Goal: Task Accomplishment & Management: Use online tool/utility

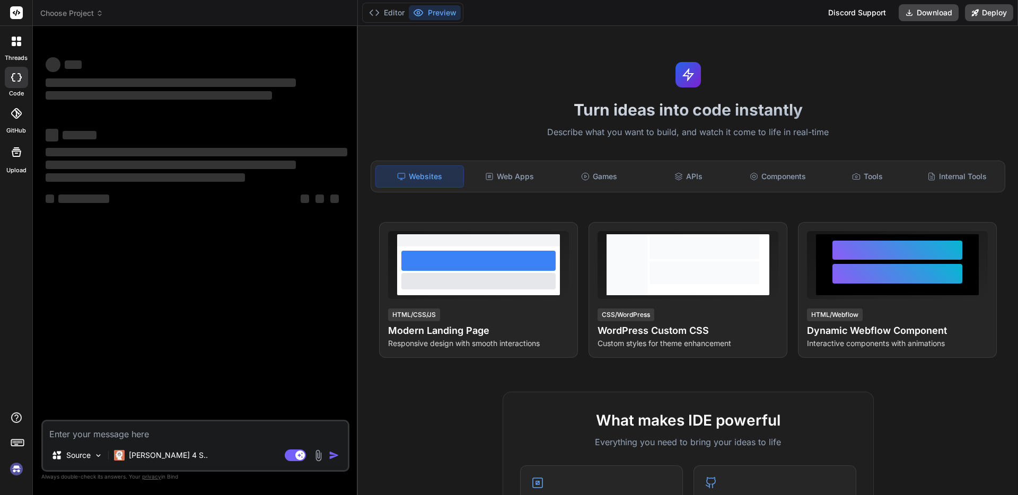
click at [16, 42] on icon at bounding box center [17, 42] width 10 height 10
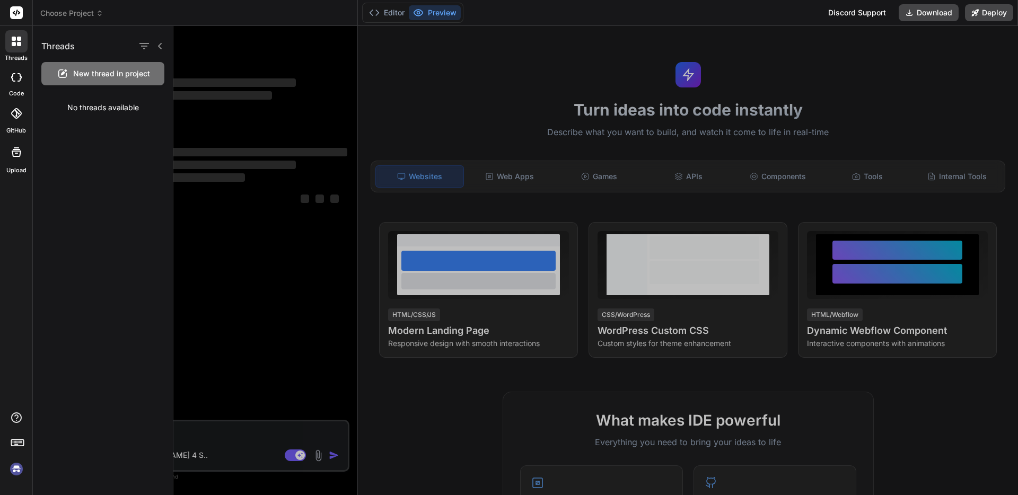
click at [12, 81] on icon at bounding box center [16, 77] width 11 height 8
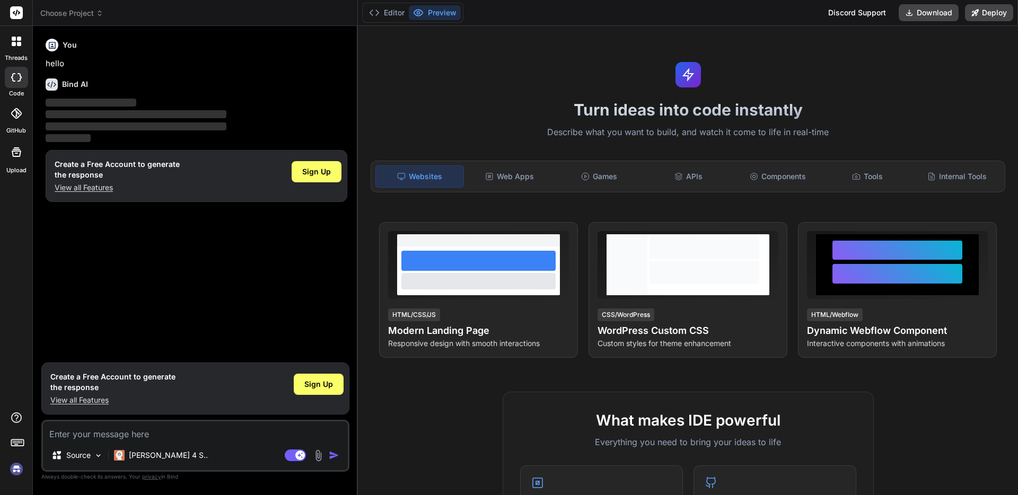
click at [322, 182] on div "Sign Up" at bounding box center [317, 176] width 50 height 34
click at [320, 174] on span "Sign Up" at bounding box center [316, 172] width 29 height 11
click at [16, 42] on icon at bounding box center [17, 42] width 10 height 10
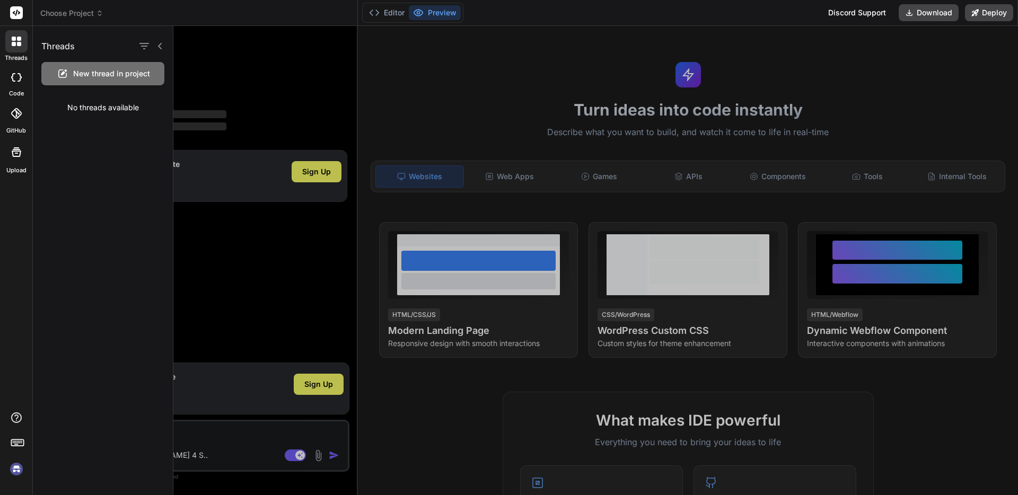
click at [16, 43] on icon at bounding box center [17, 42] width 10 height 10
click at [18, 473] on img at bounding box center [16, 469] width 18 height 18
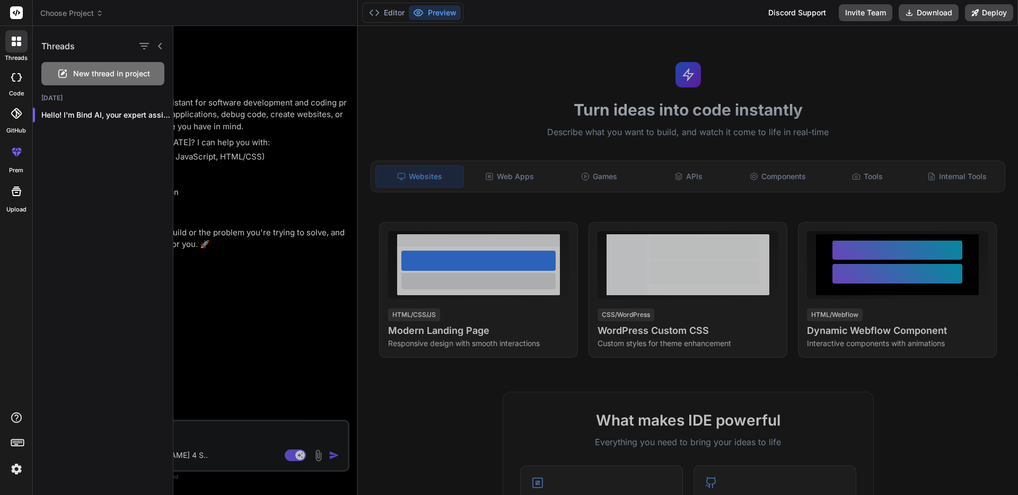
type textarea "x"
click at [109, 123] on div "Hello! I'm Bind AI, your expert assistan..." at bounding box center [103, 114] width 140 height 21
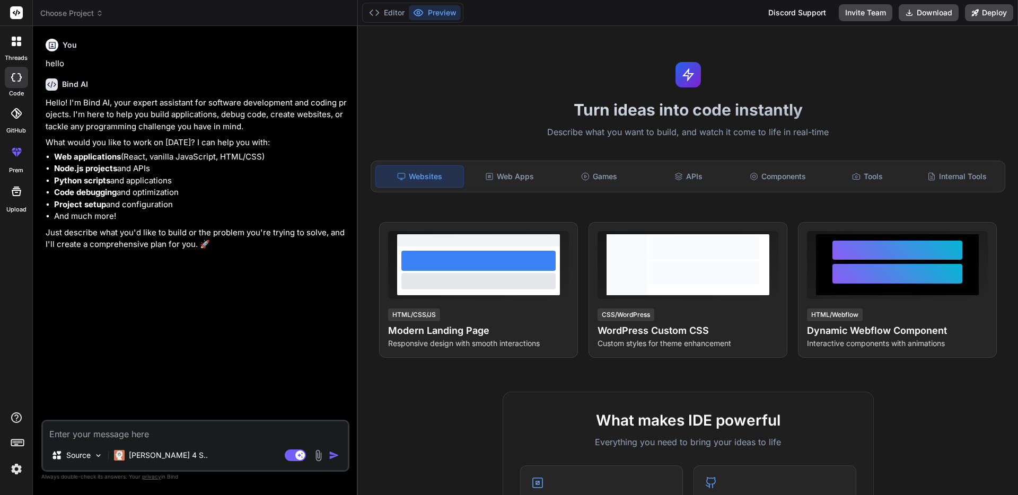
click at [122, 439] on textarea at bounding box center [195, 431] width 305 height 19
paste textarea "kQ30#$h66JT!"
type textarea "kQ30#$h66JT!"
type textarea "x"
click at [139, 435] on textarea "kQ30#$h66JT!" at bounding box center [195, 431] width 305 height 19
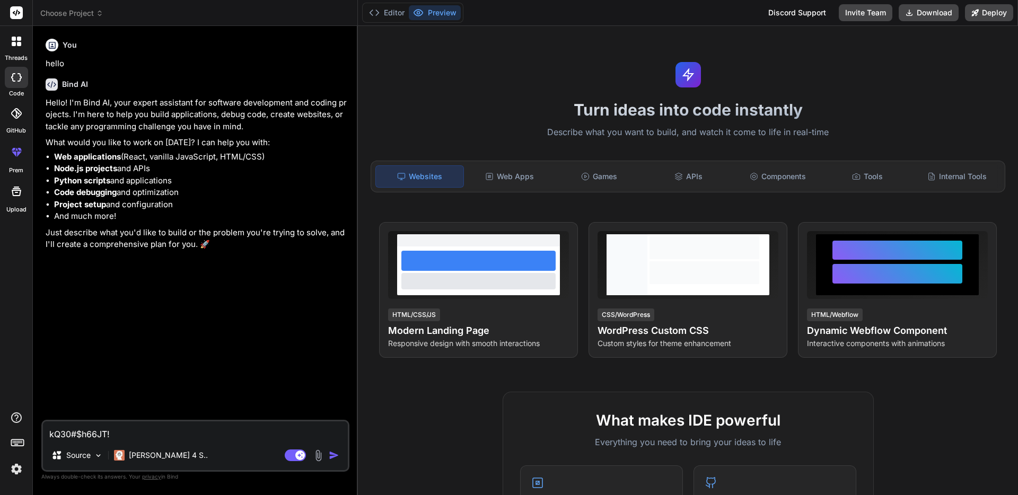
paste textarea "Ich möchte eine App für macOS programmieren, mit der ich fehlende Metadaten mei…"
type textarea "Ich möchte eine App für macOS programmieren, mit der ich fehlende Metadaten mei…"
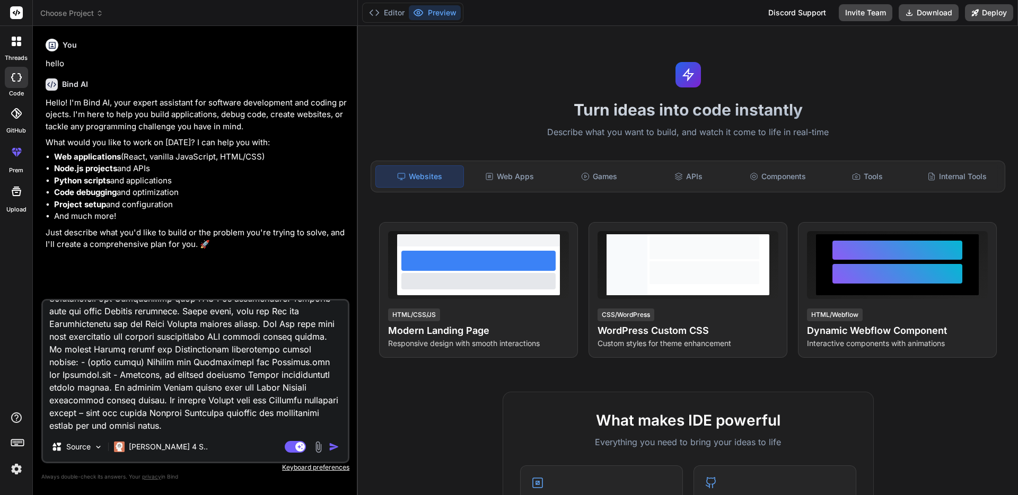
type textarea "x"
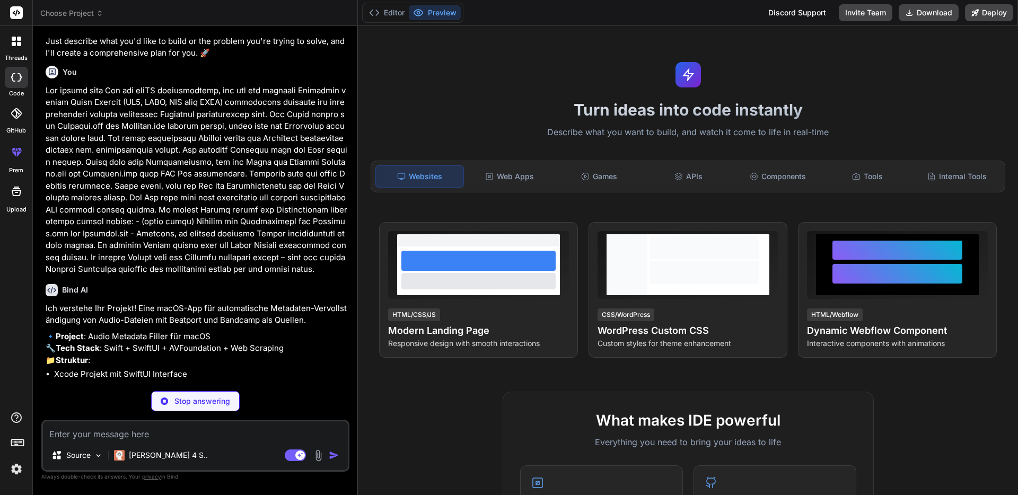
scroll to position [252, 0]
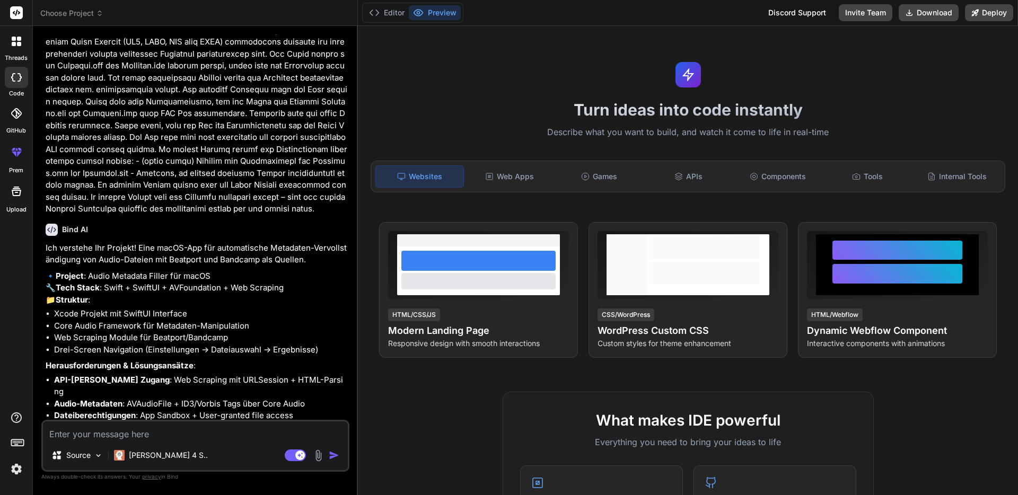
type textarea "x"
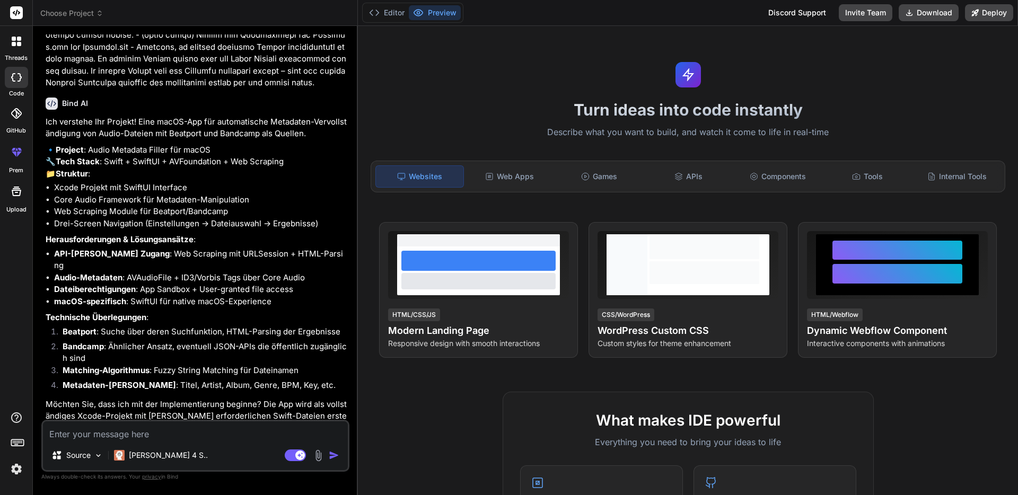
scroll to position [407, 0]
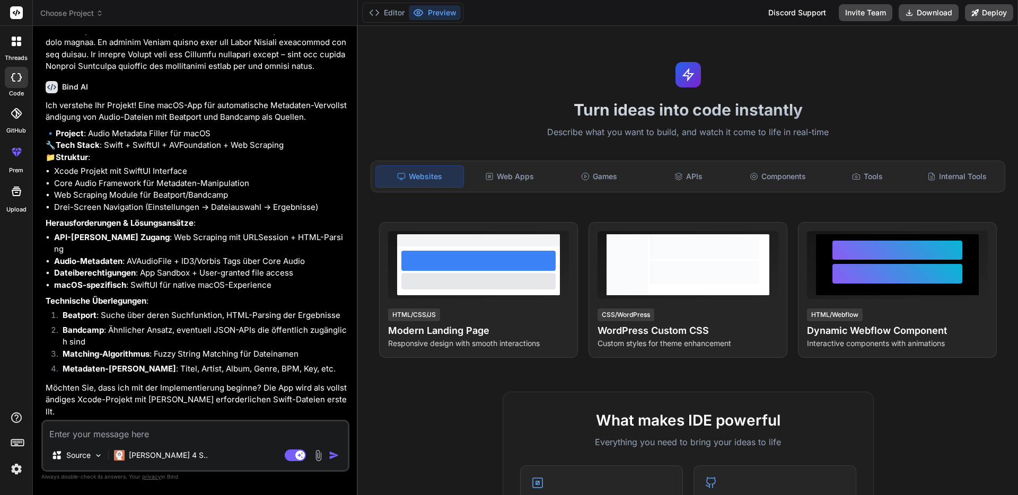
type textarea "j"
type textarea "x"
type textarea "ja"
type textarea "x"
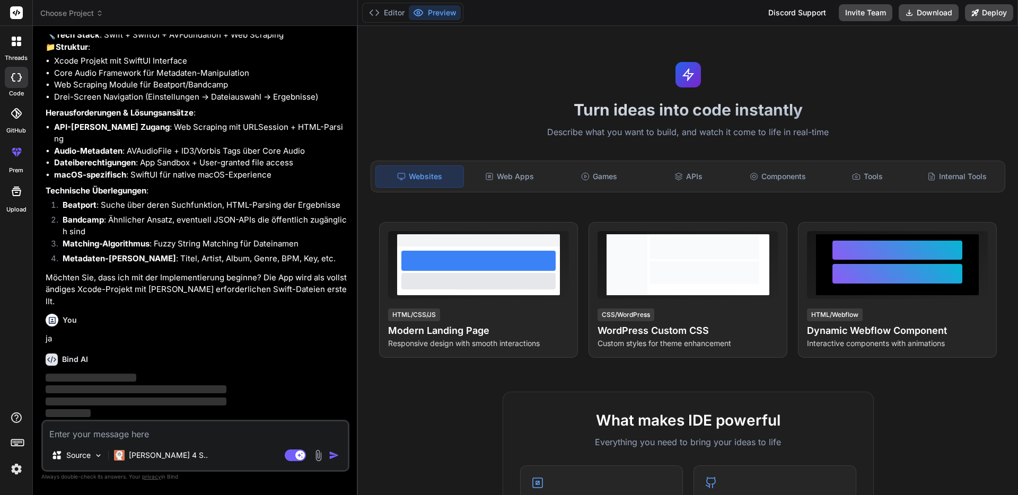
scroll to position [517, 0]
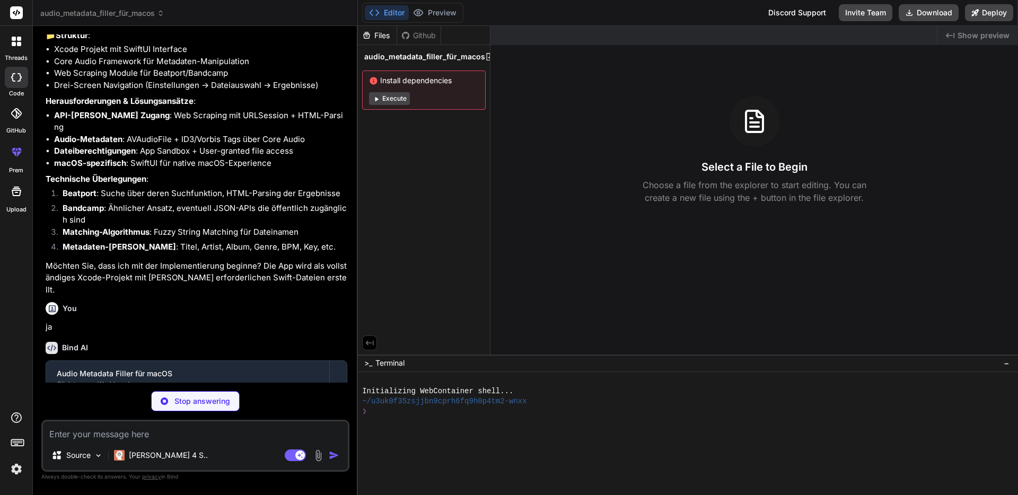
click at [393, 101] on button "Execute" at bounding box center [389, 98] width 41 height 13
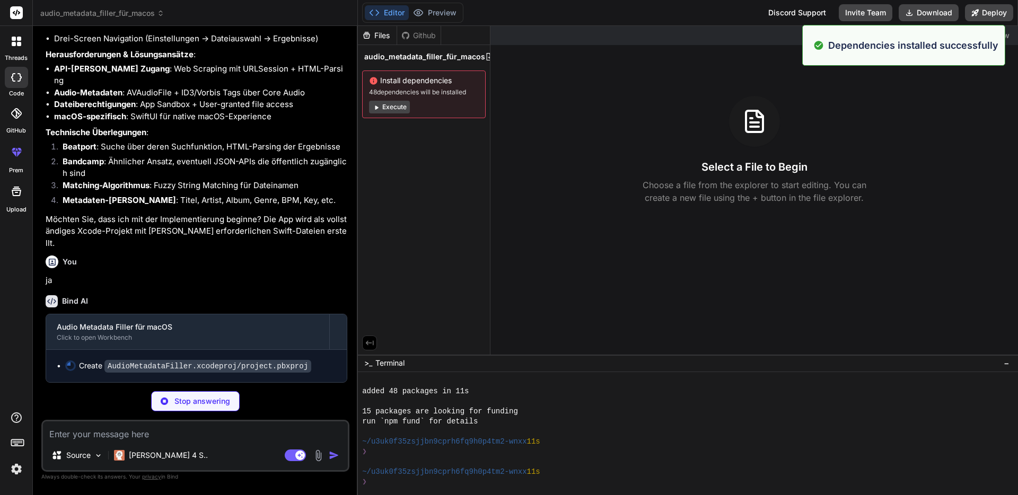
scroll to position [81, 0]
click at [400, 98] on div "Install dependencies 48 dependencies will be installed Execute" at bounding box center [424, 95] width 124 height 48
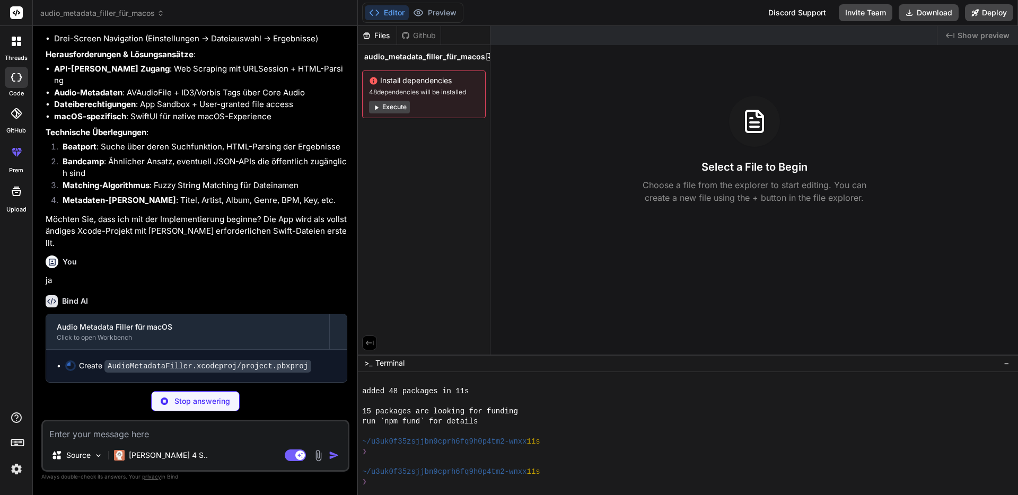
click at [377, 109] on icon at bounding box center [376, 107] width 8 height 8
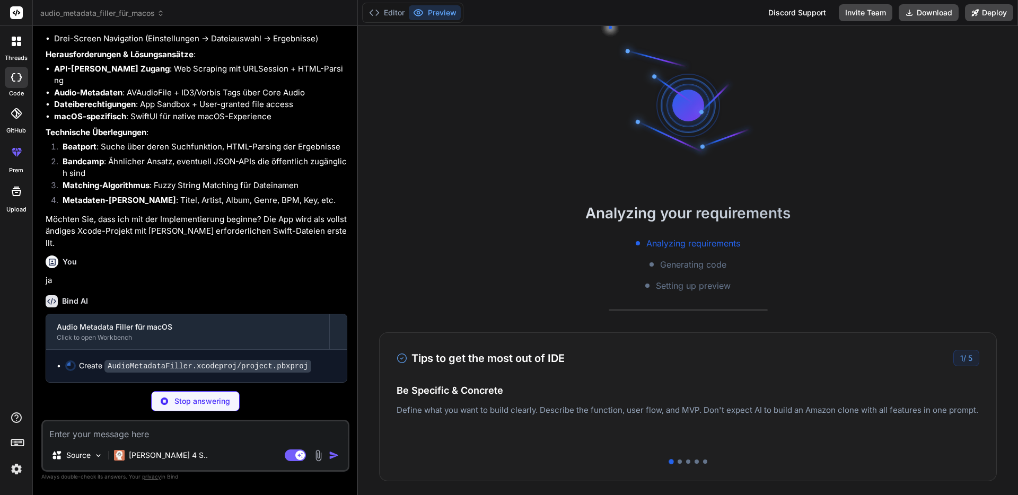
scroll to position [232, 0]
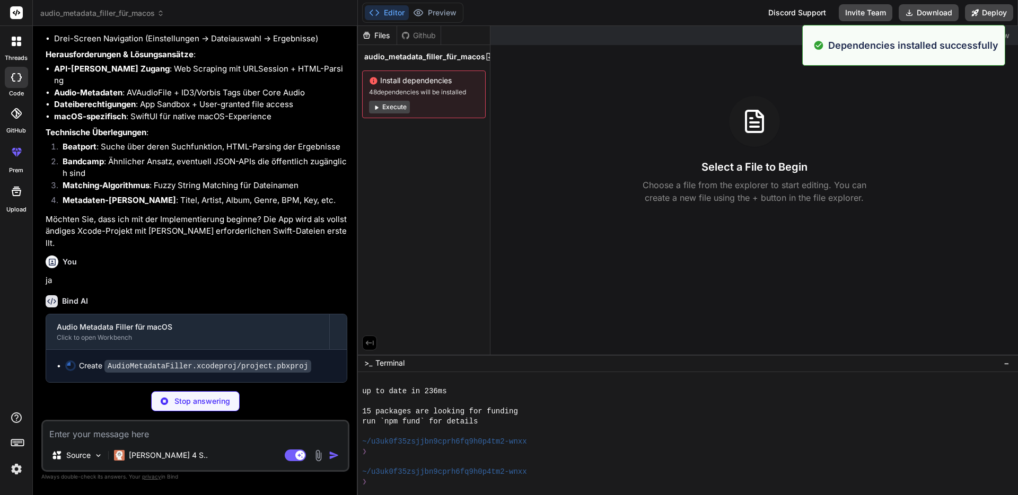
click at [399, 109] on button "Execute" at bounding box center [389, 107] width 41 height 13
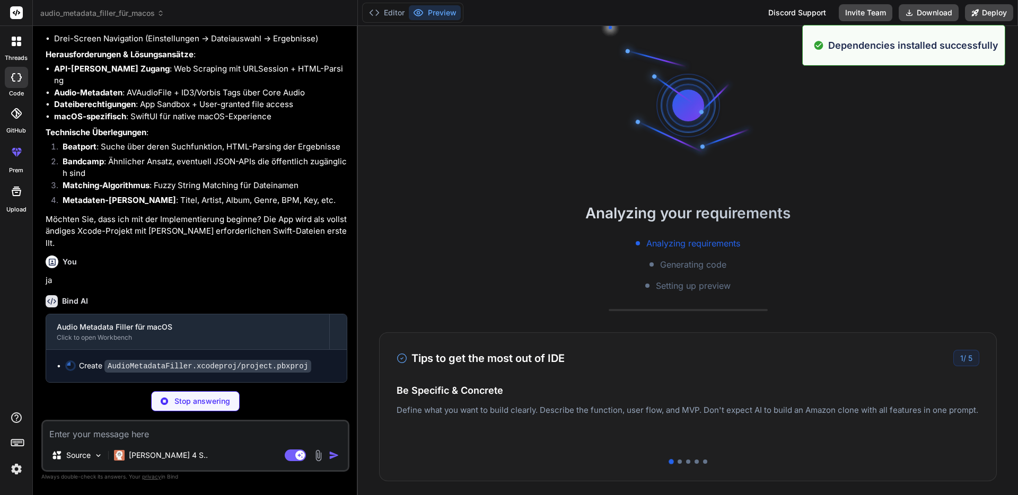
scroll to position [353, 0]
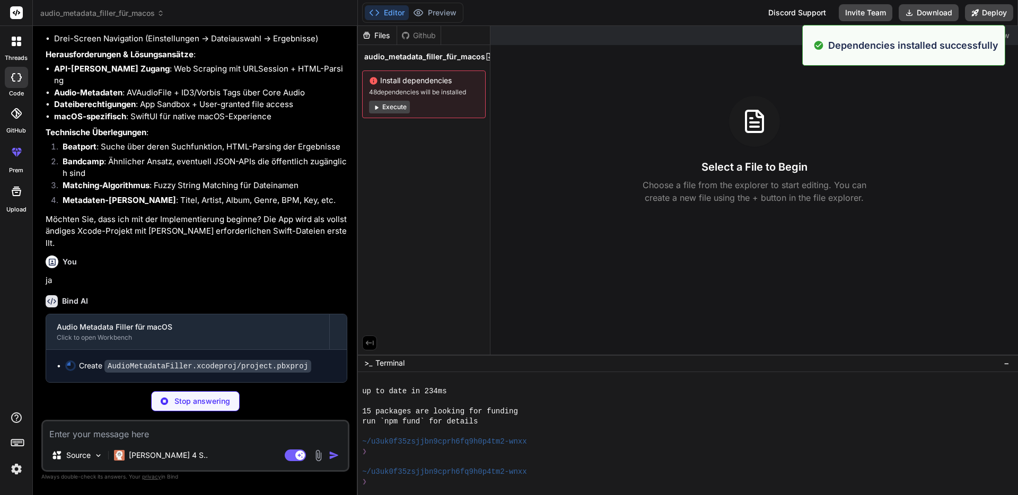
click at [399, 109] on button "Execute" at bounding box center [389, 107] width 41 height 13
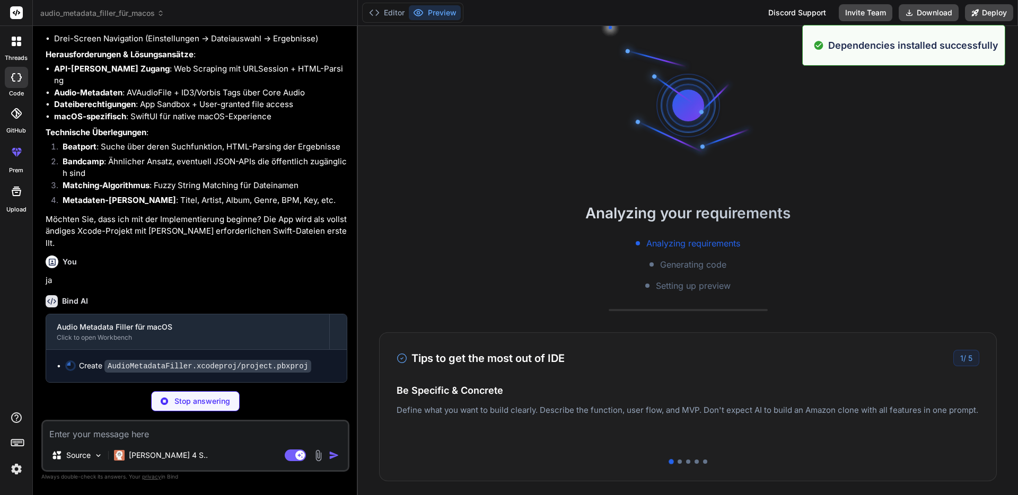
scroll to position [504, 0]
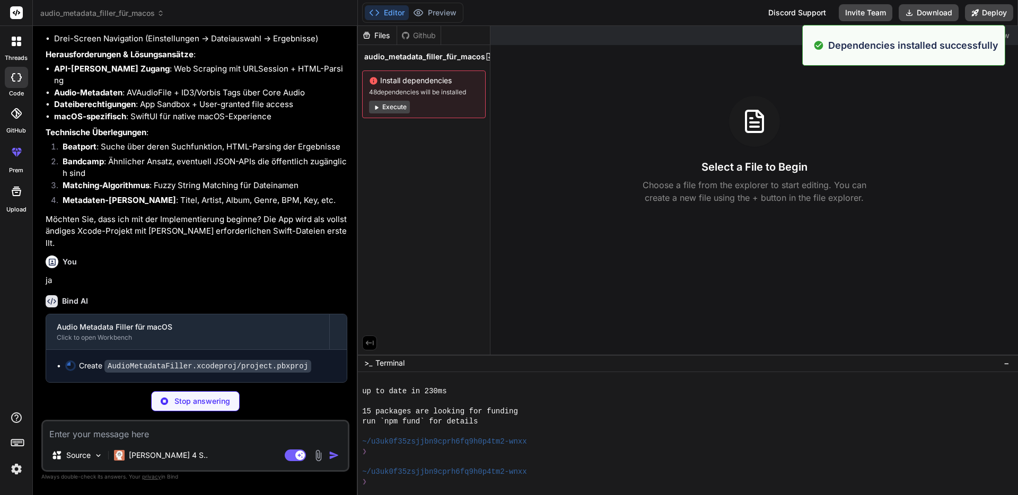
click at [400, 109] on button "Execute" at bounding box center [389, 107] width 41 height 13
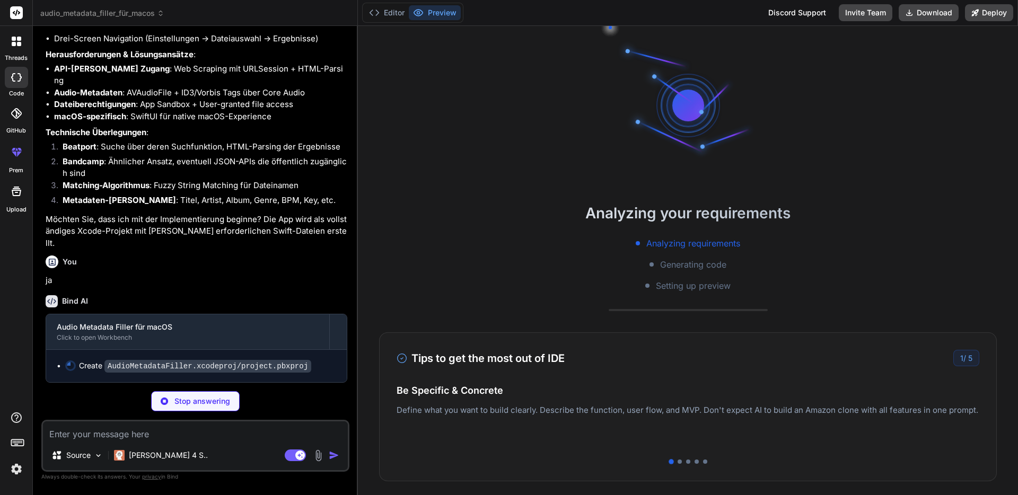
scroll to position [655, 0]
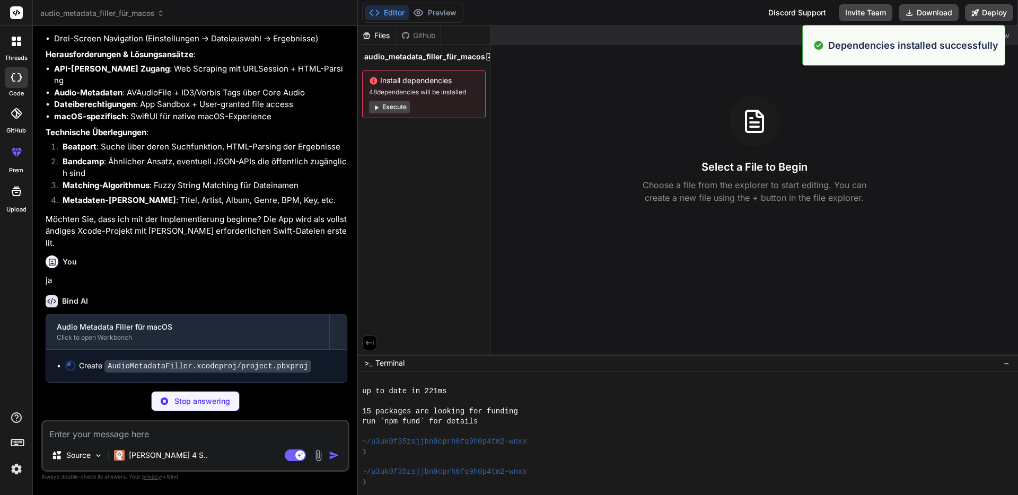
click at [400, 109] on button "Execute" at bounding box center [389, 107] width 41 height 13
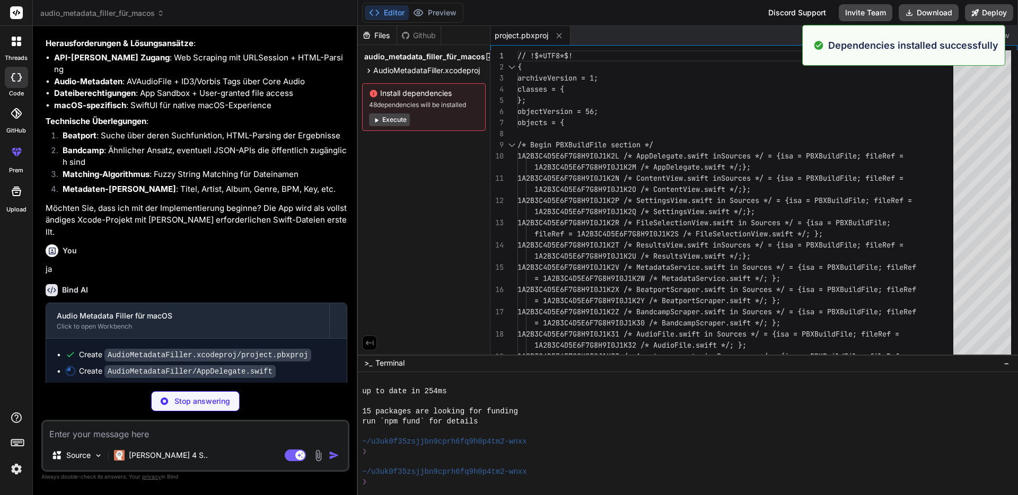
scroll to position [836, 0]
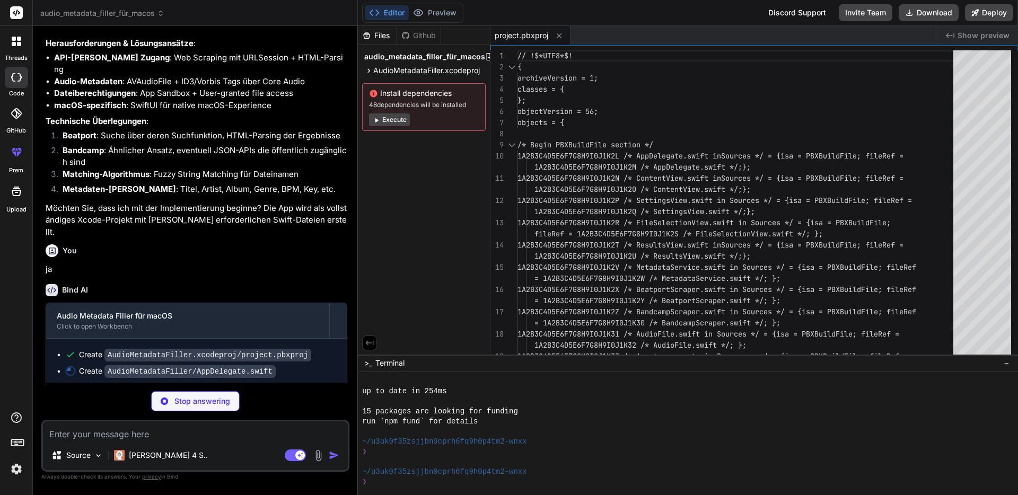
click at [397, 120] on button "Execute" at bounding box center [389, 119] width 41 height 13
type textarea "x"
type textarea "window.contentView = NSHostingView(rootView: contentView) window.makeKeyAndOrde…"
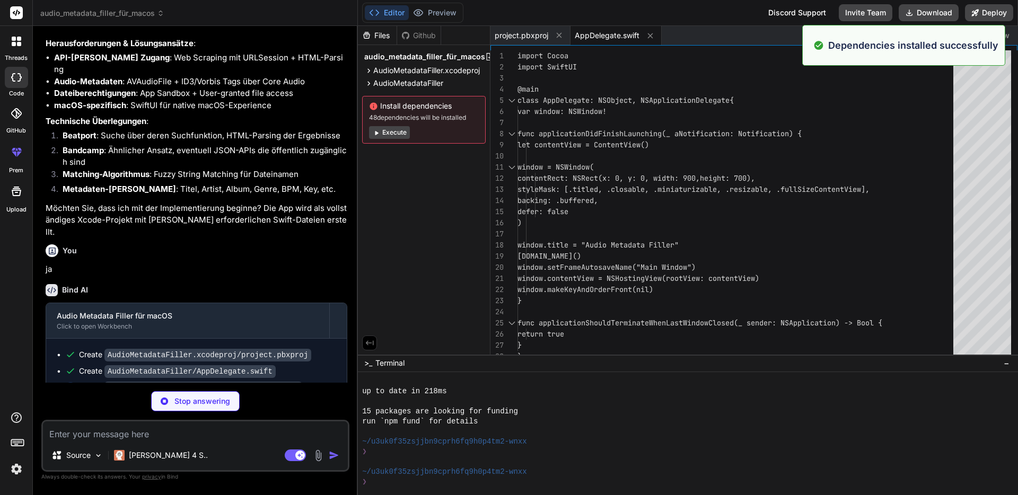
scroll to position [987, 0]
click at [393, 131] on button "Execute" at bounding box center [389, 132] width 41 height 13
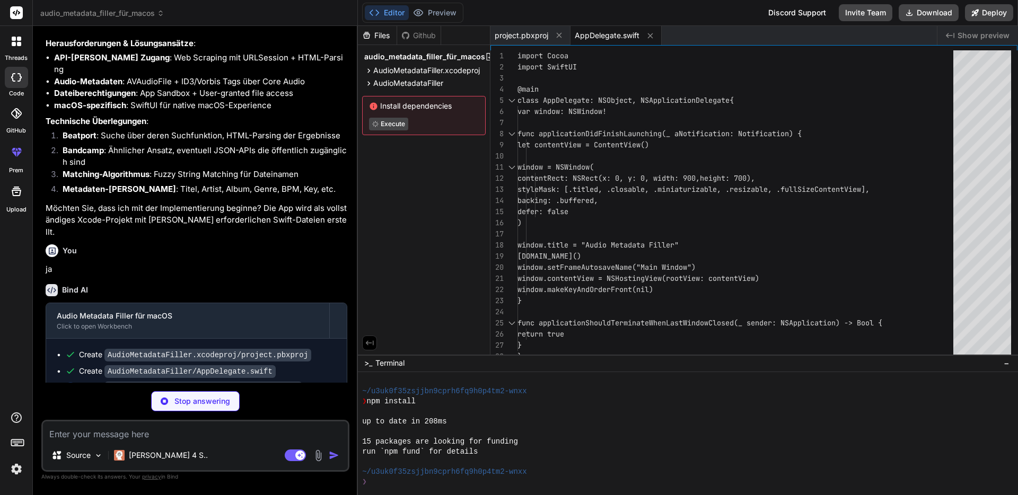
scroll to position [1108, 0]
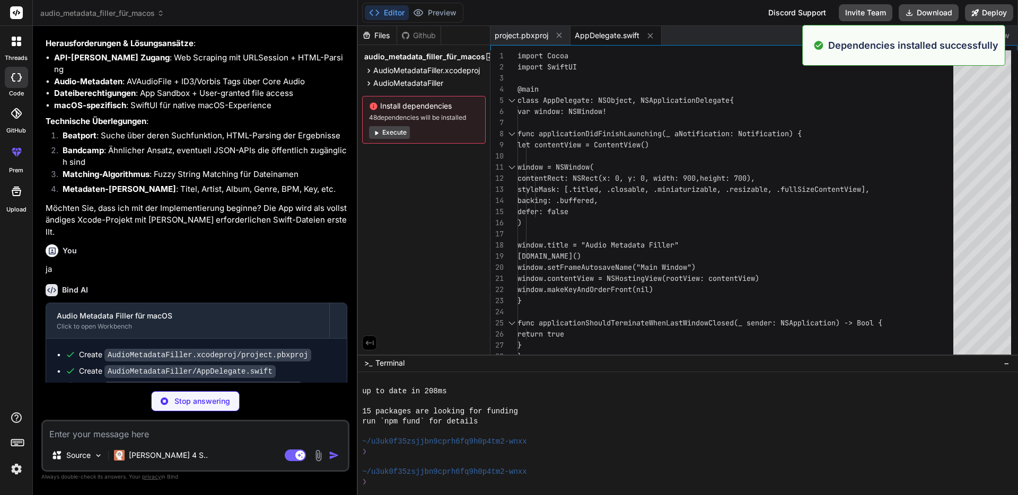
click at [390, 136] on button "Execute" at bounding box center [389, 132] width 41 height 13
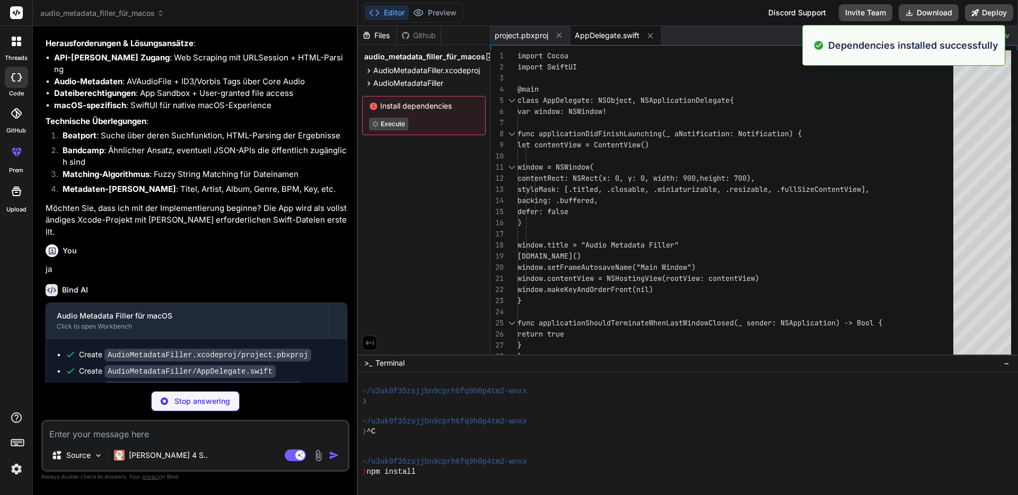
scroll to position [1260, 0]
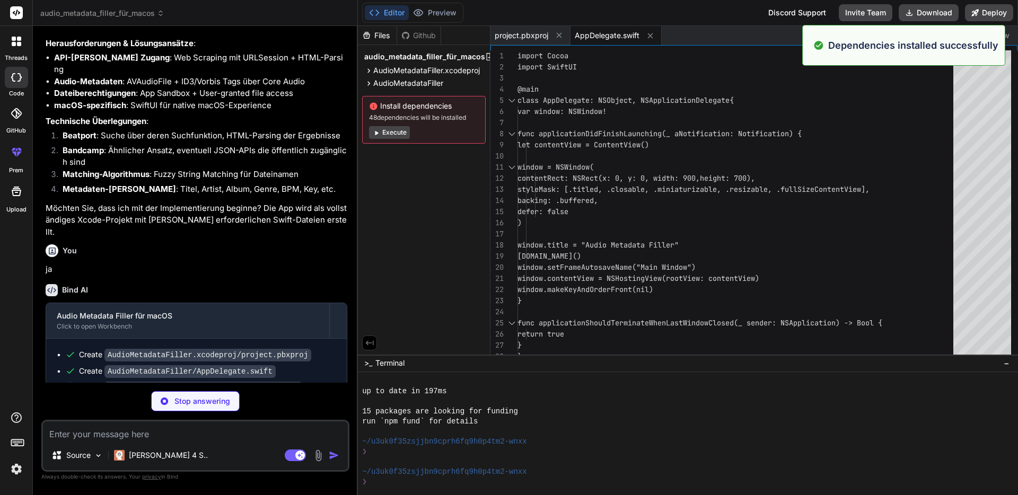
click at [389, 134] on button "Execute" at bounding box center [389, 132] width 41 height 13
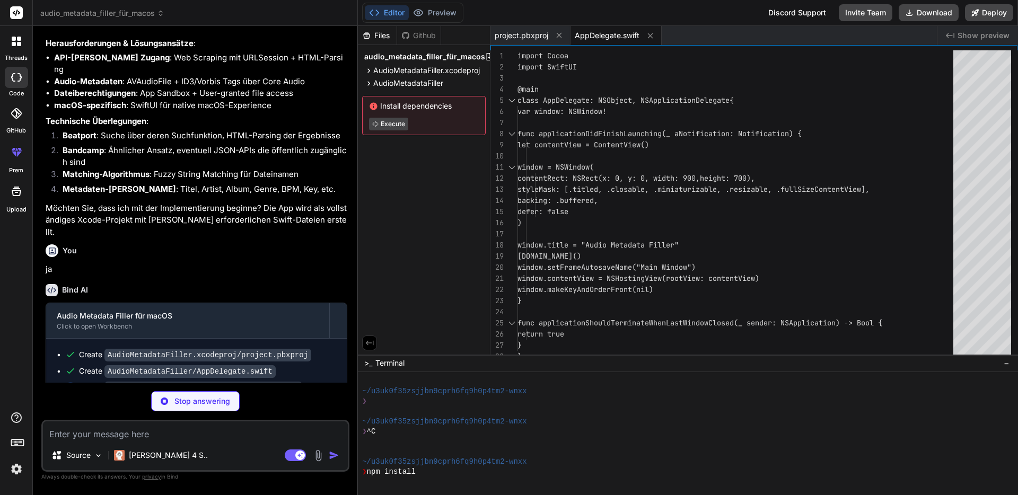
scroll to position [1411, 0]
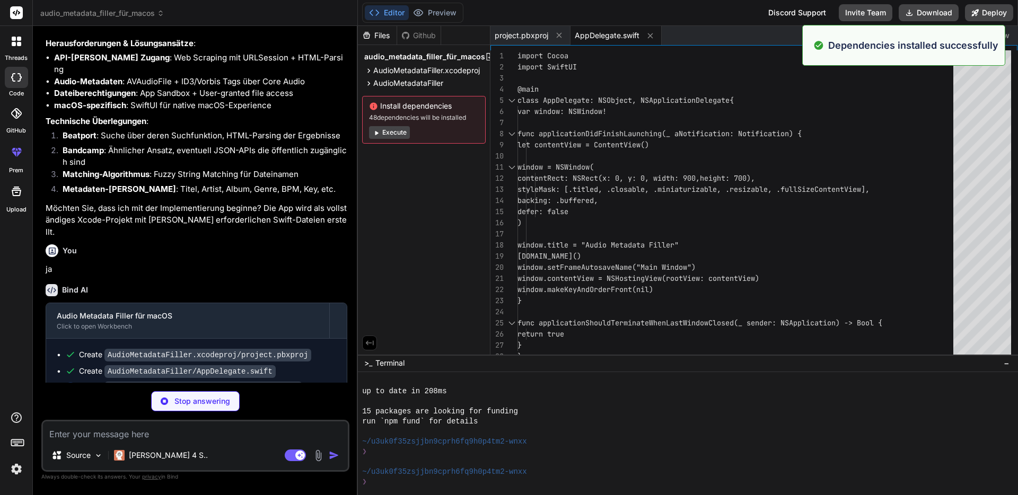
click at [388, 134] on button "Execute" at bounding box center [389, 132] width 41 height 13
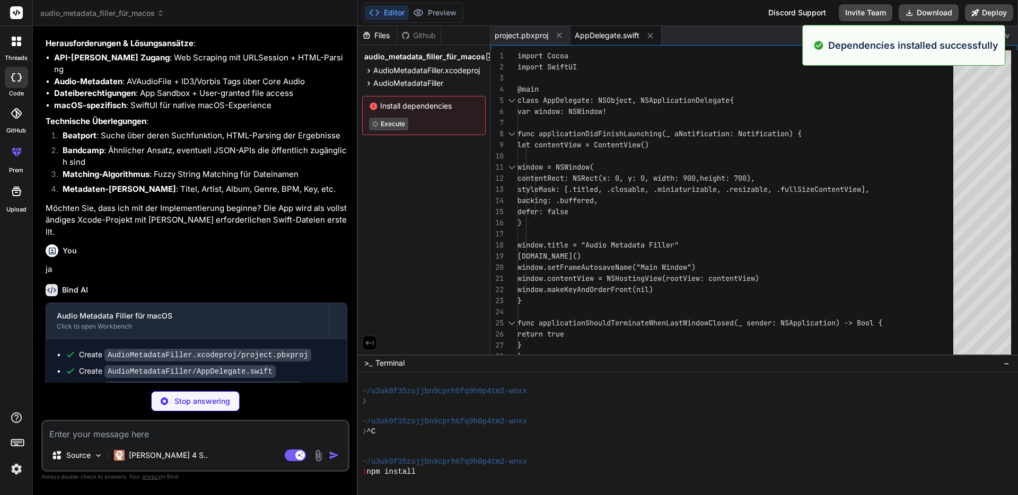
scroll to position [1562, 0]
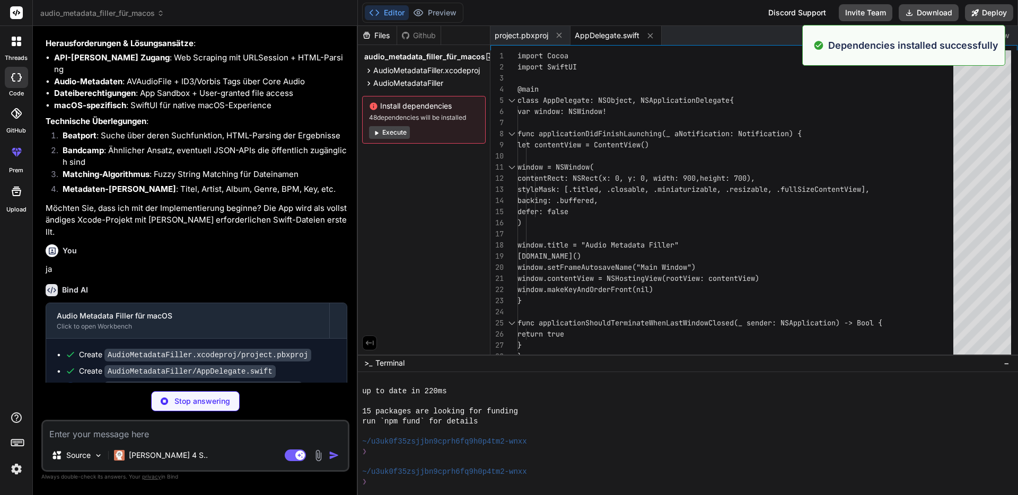
click at [388, 134] on button "Execute" at bounding box center [389, 132] width 41 height 13
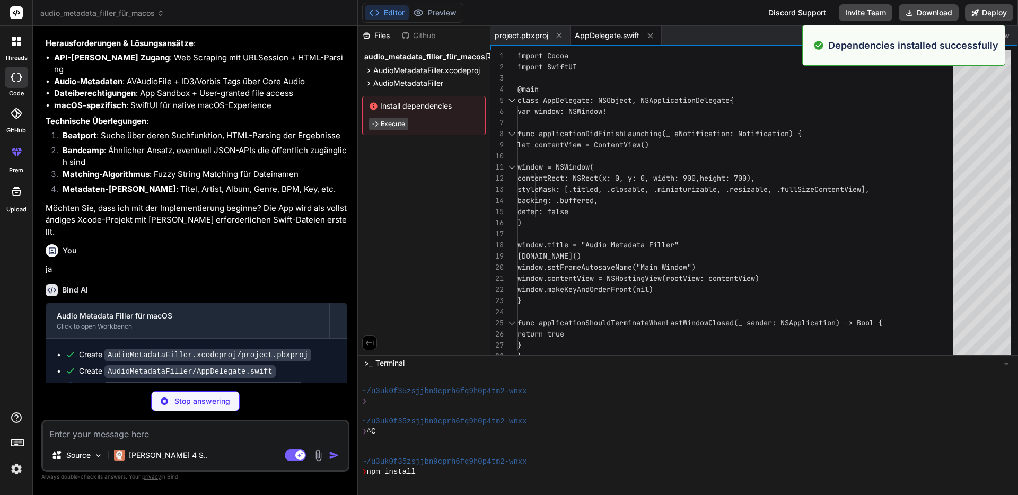
scroll to position [1713, 0]
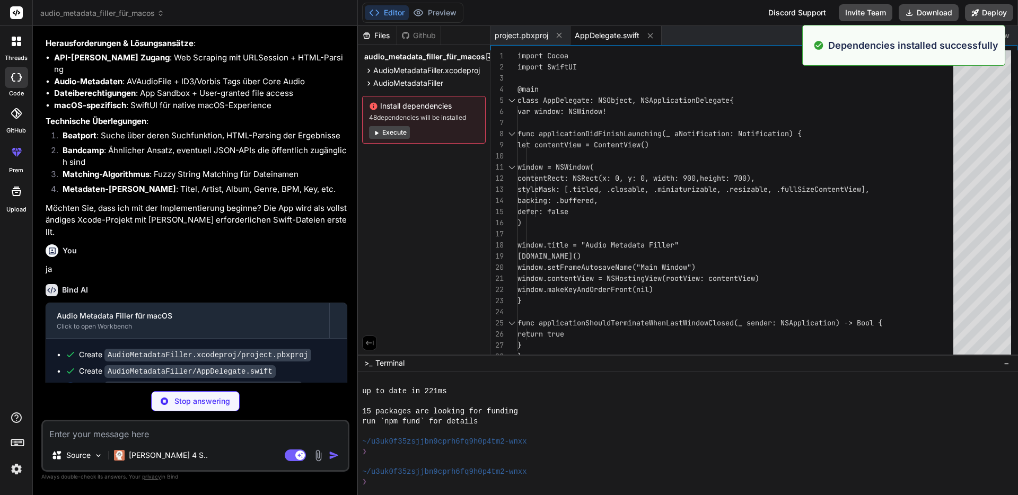
type textarea "x"
type textarea "@Published var overwriteExistingMetadata: Bool = false }"
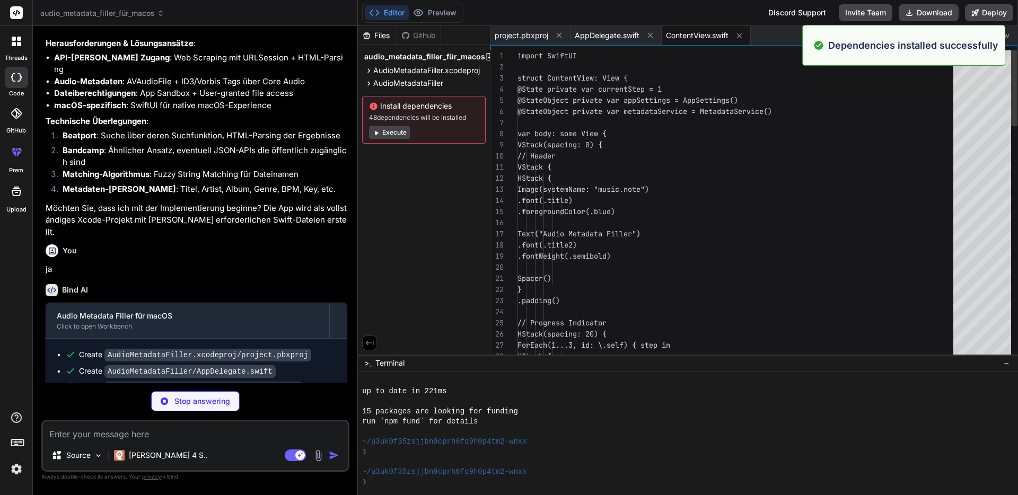
click at [388, 134] on button "Execute" at bounding box center [389, 132] width 41 height 13
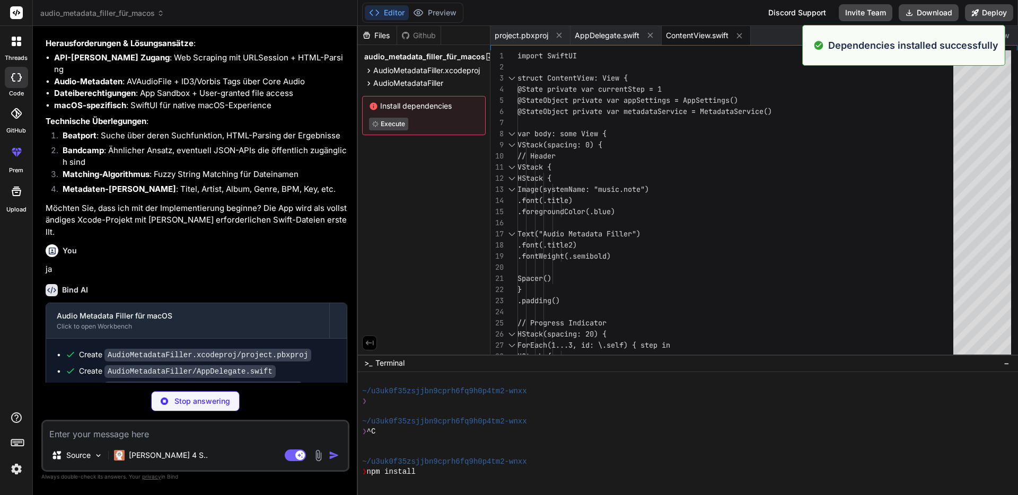
scroll to position [1864, 0]
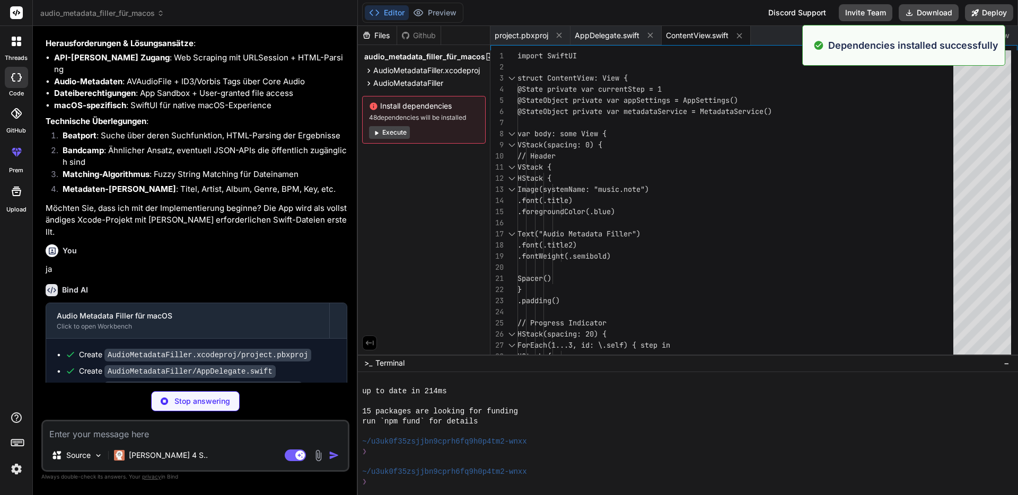
click at [388, 134] on button "Execute" at bounding box center [389, 132] width 41 height 13
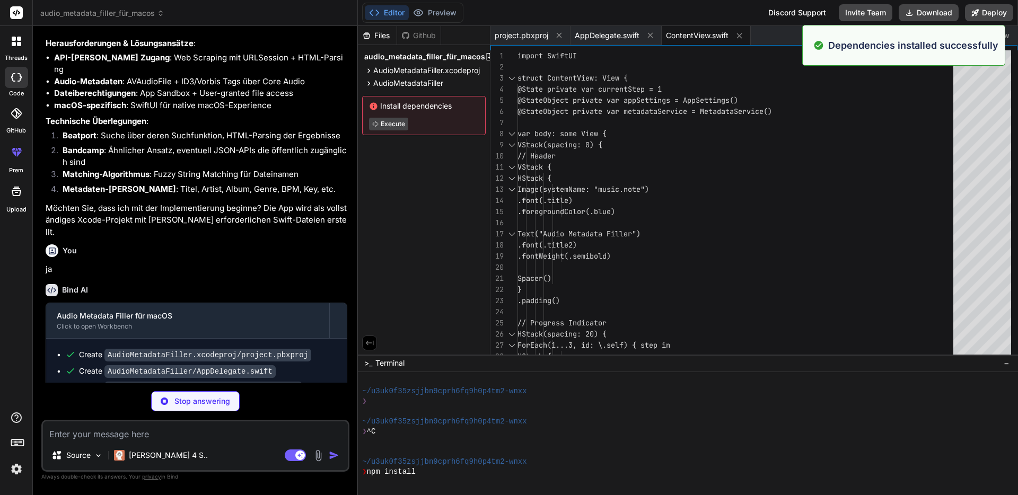
scroll to position [2015, 0]
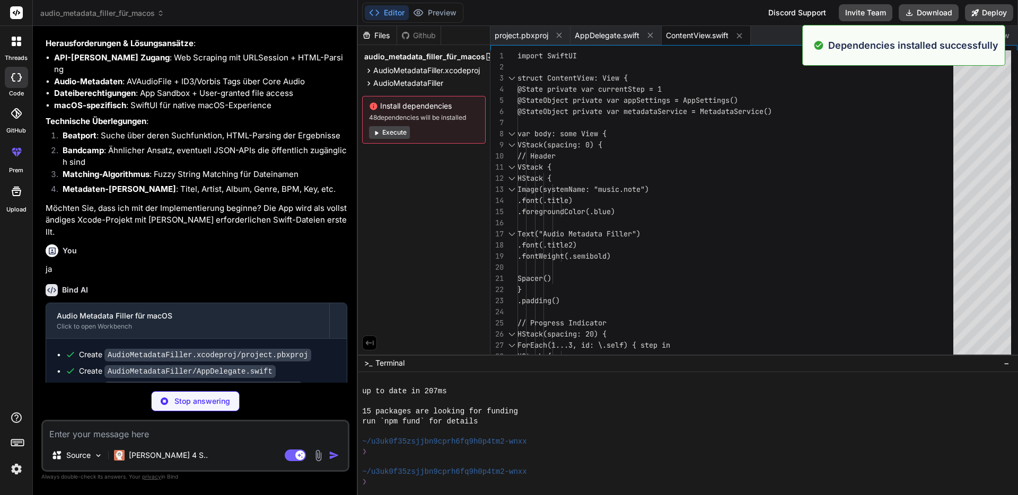
click at [390, 132] on button "Execute" at bounding box center [389, 132] width 41 height 13
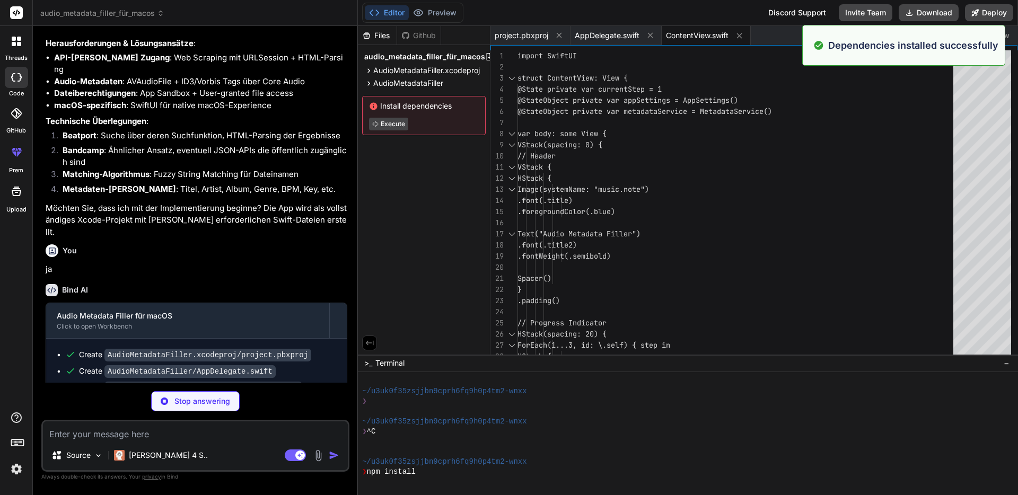
scroll to position [2166, 0]
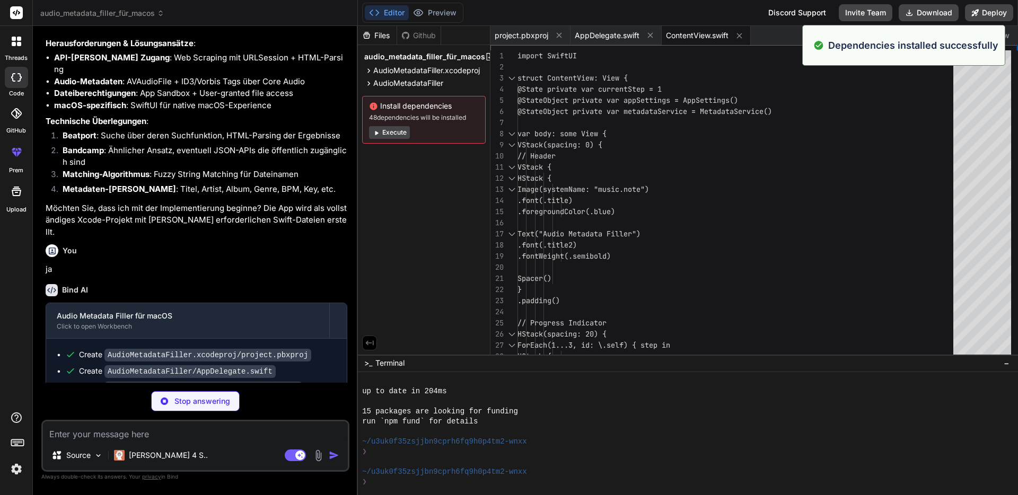
click at [391, 130] on button "Execute" at bounding box center [389, 132] width 41 height 13
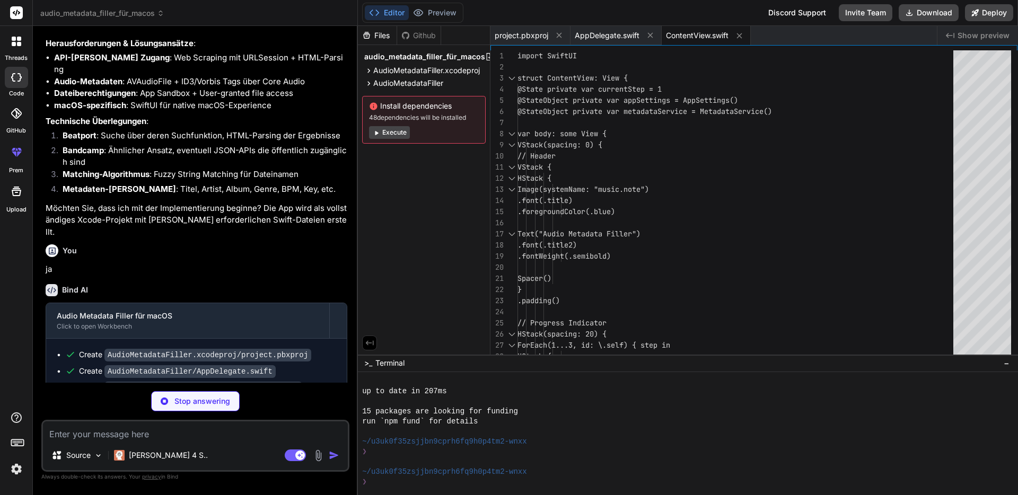
click at [391, 131] on button "Execute" at bounding box center [389, 132] width 41 height 13
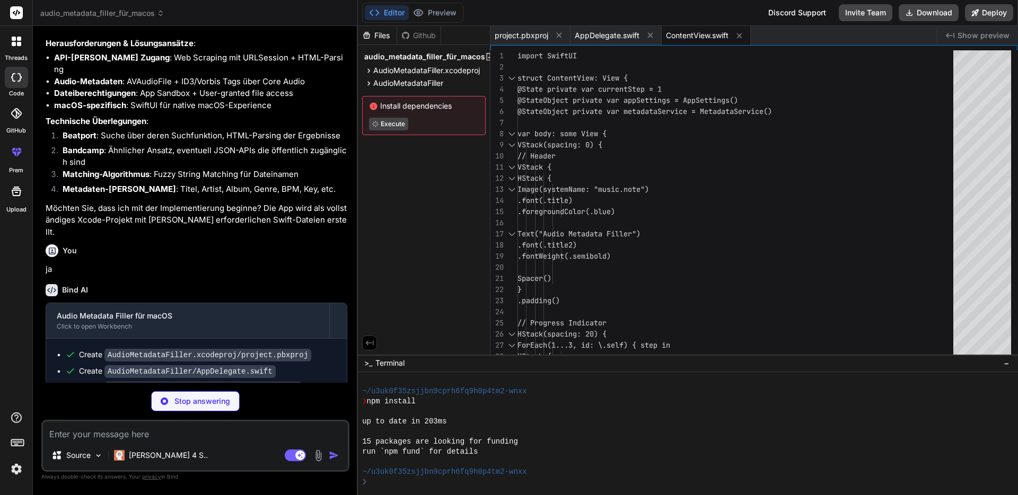
scroll to position [2499, 0]
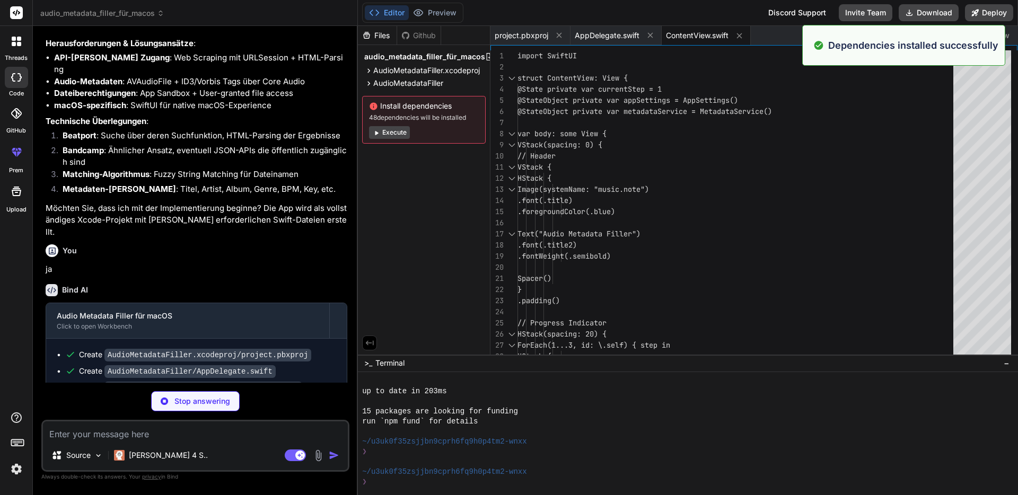
click at [394, 129] on button "Execute" at bounding box center [389, 132] width 41 height 13
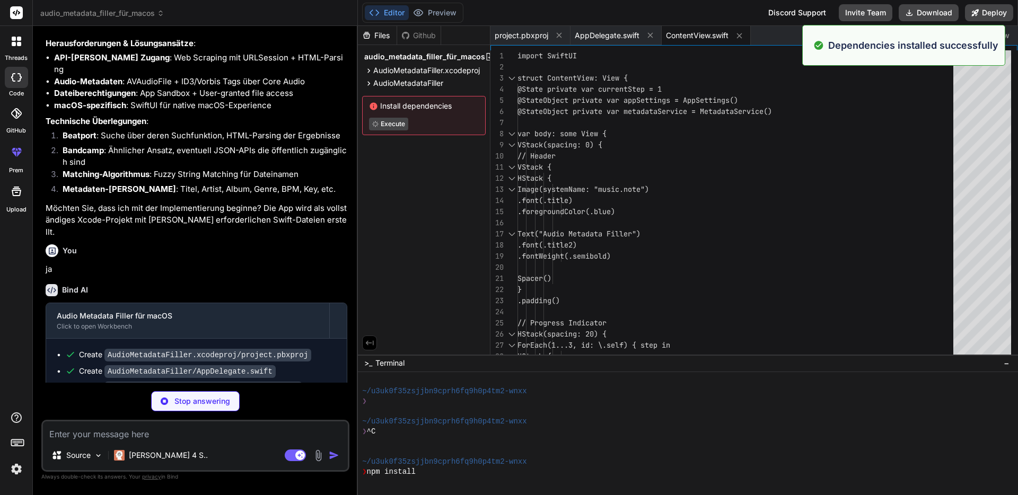
scroll to position [2620, 0]
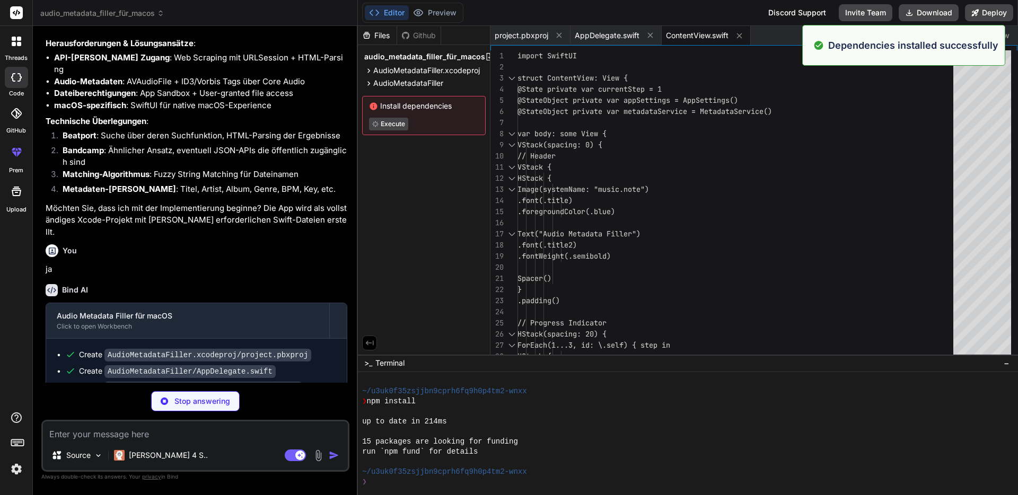
type textarea "x"
type textarea "} } }"
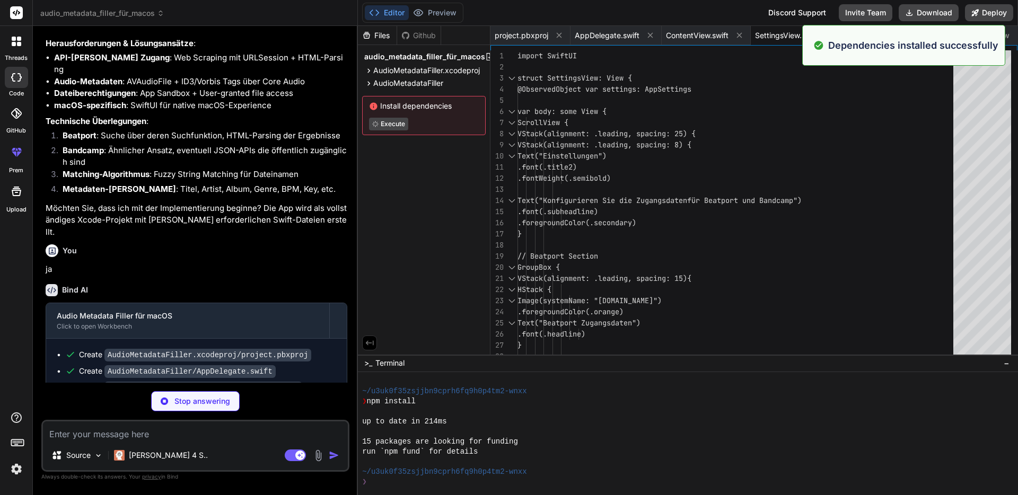
scroll to position [2650, 0]
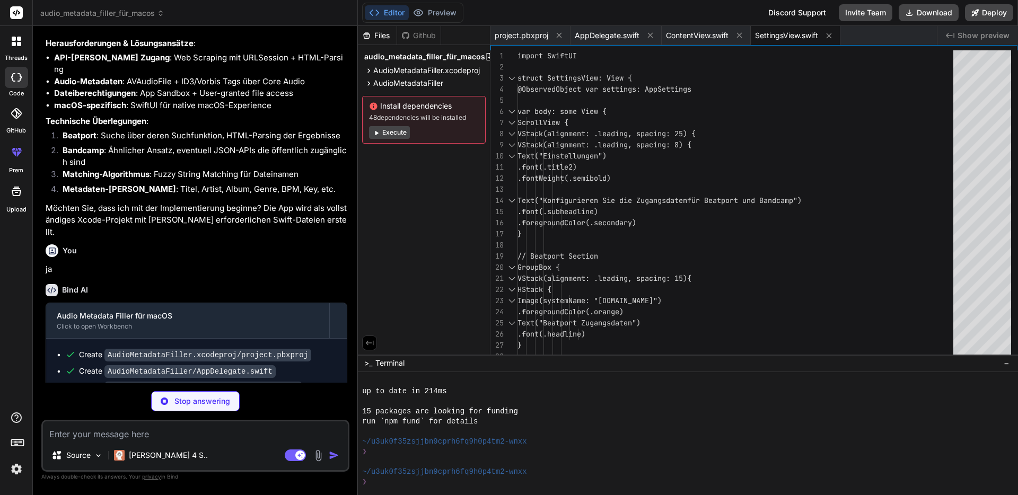
click at [394, 129] on button "Execute" at bounding box center [389, 132] width 41 height 13
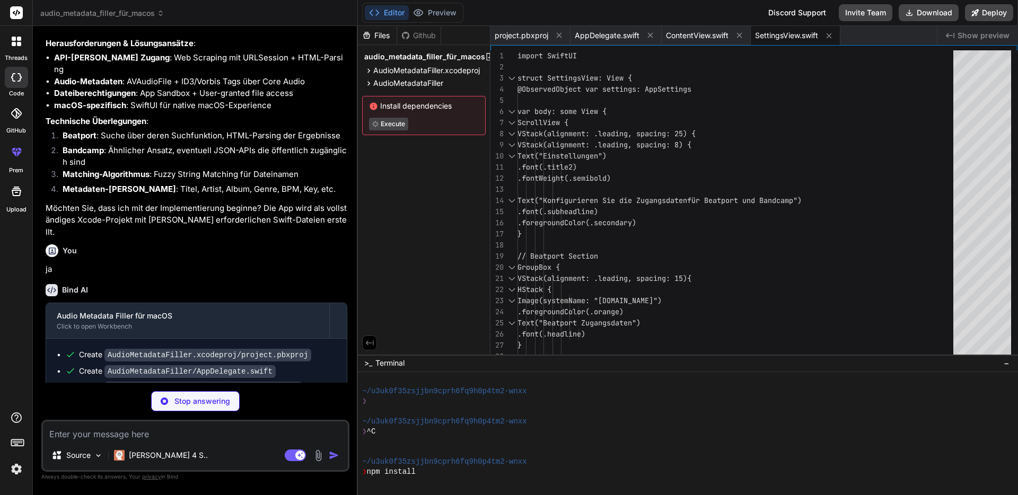
scroll to position [2771, 0]
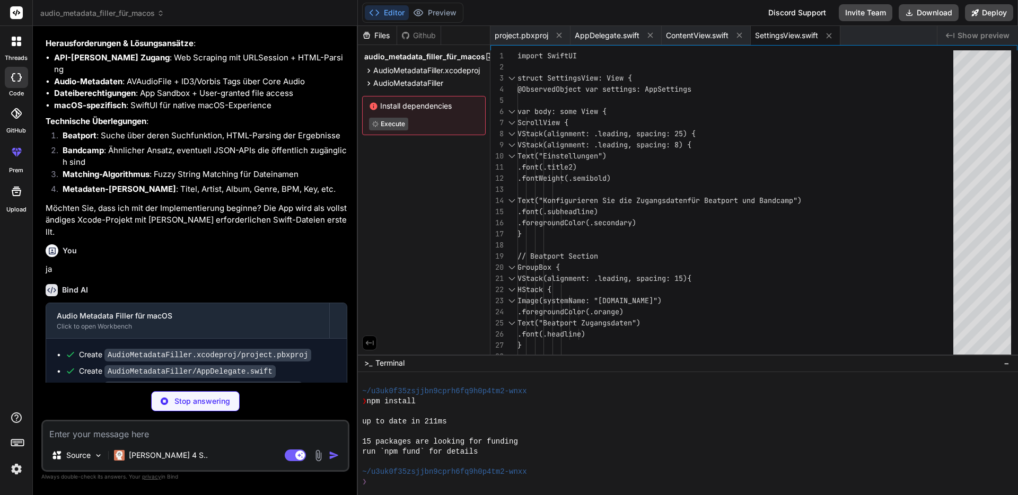
click at [394, 129] on button "Execute" at bounding box center [388, 124] width 39 height 13
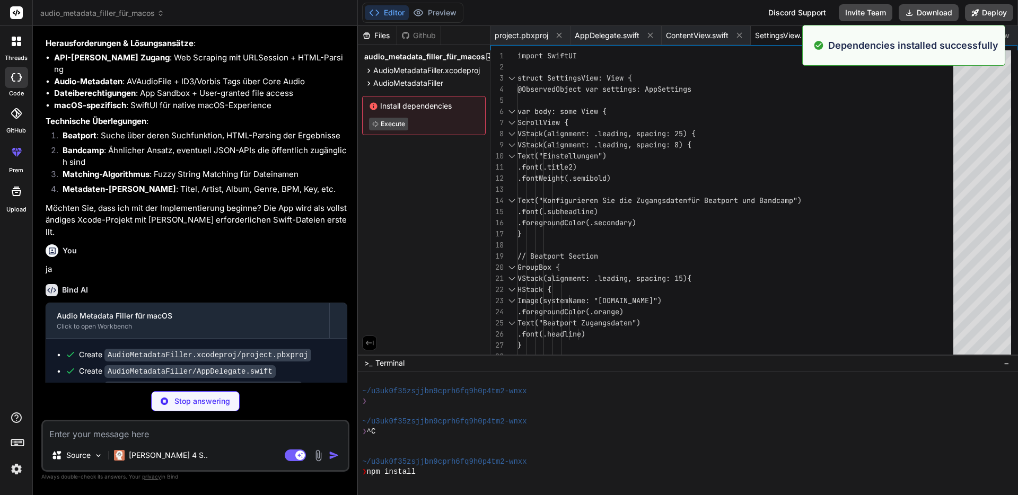
scroll to position [2922, 0]
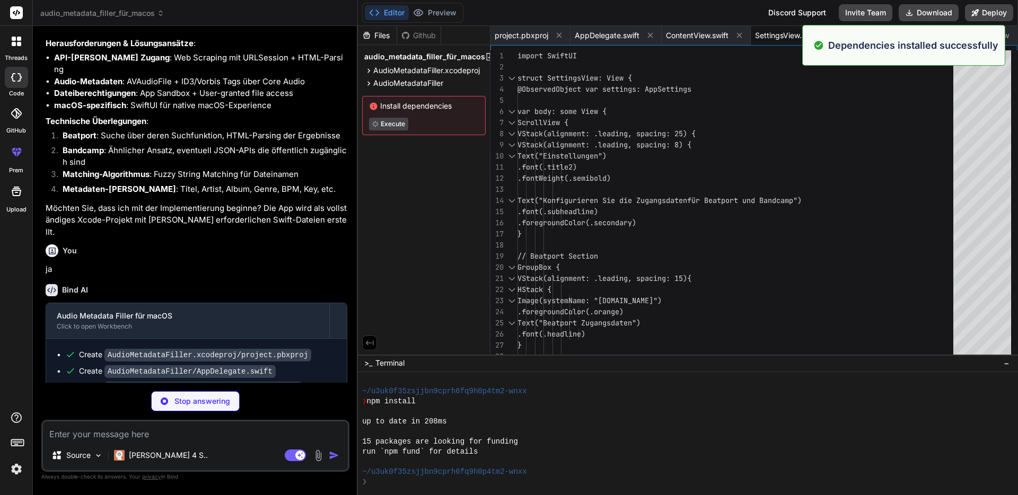
click at [394, 129] on button "Execute" at bounding box center [388, 124] width 39 height 13
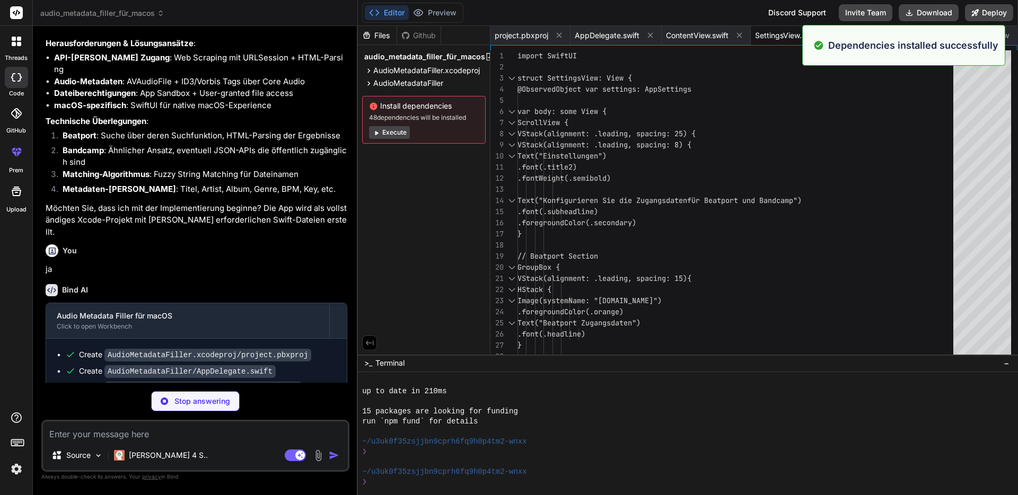
click at [394, 129] on button "Execute" at bounding box center [389, 132] width 41 height 13
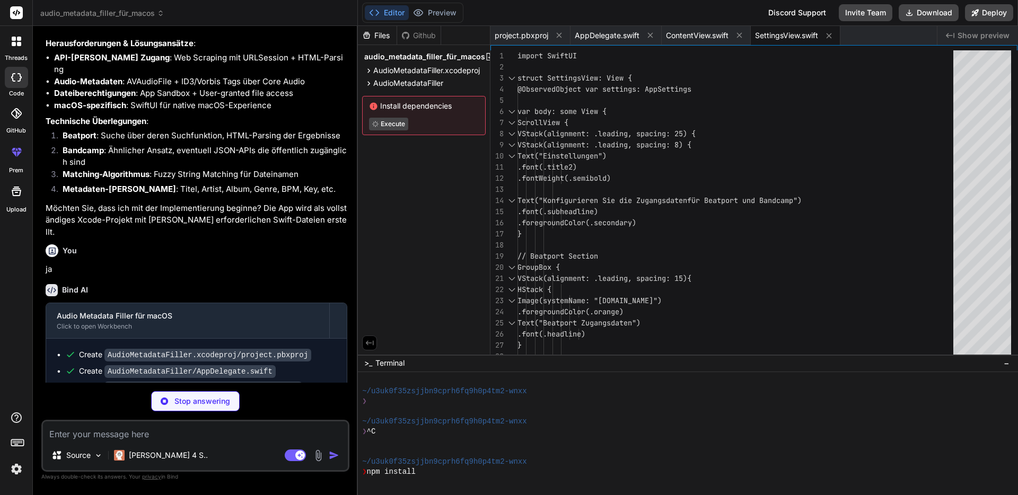
scroll to position [3224, 0]
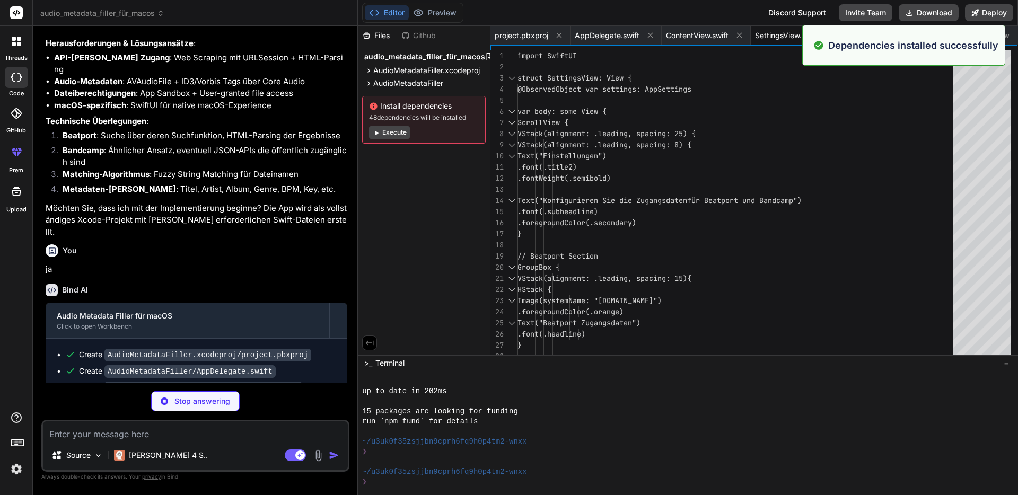
click at [394, 129] on button "Execute" at bounding box center [389, 132] width 41 height 13
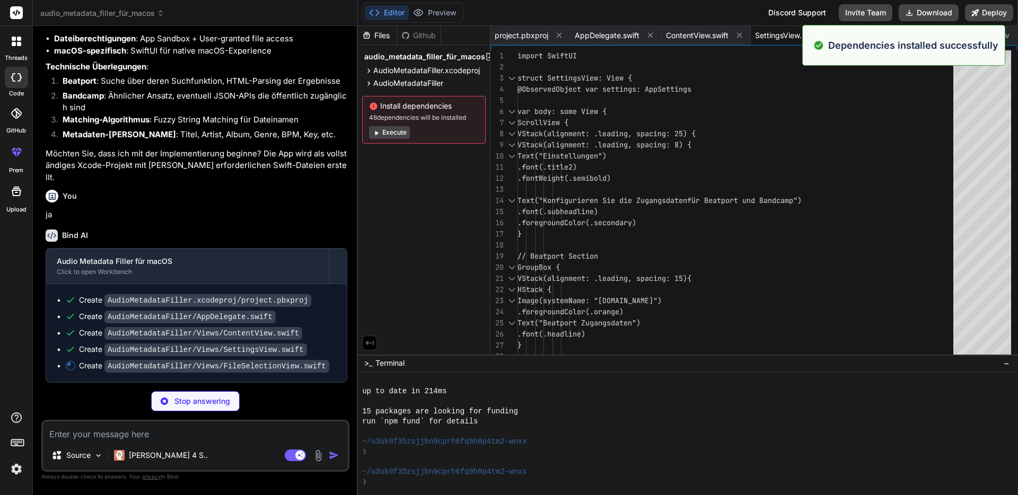
scroll to position [3406, 0]
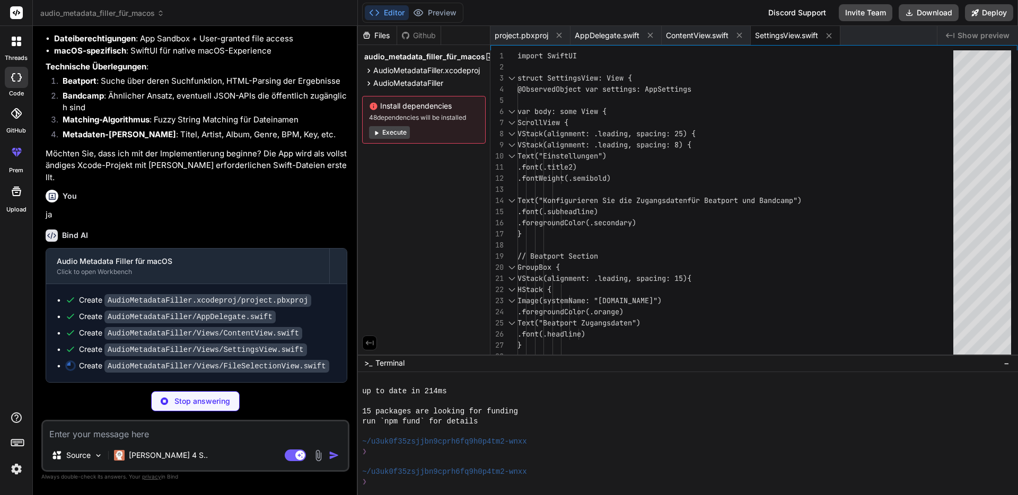
click at [386, 133] on button "Execute" at bounding box center [389, 132] width 41 height 13
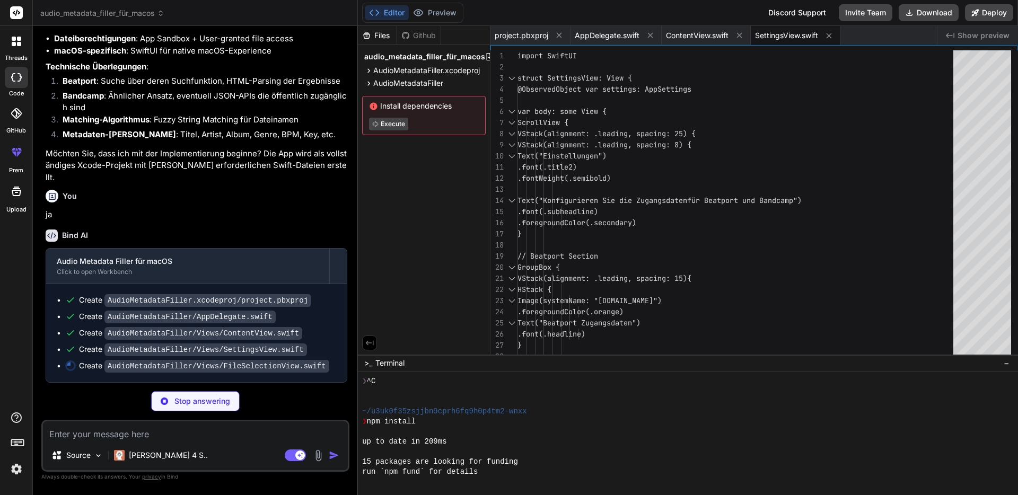
scroll to position [0, 0]
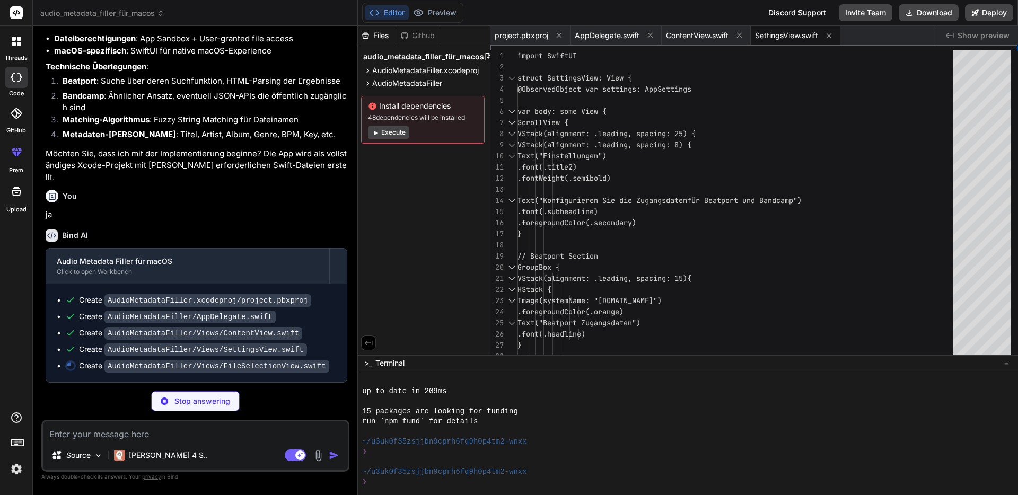
type textarea "x"
type textarea "}"
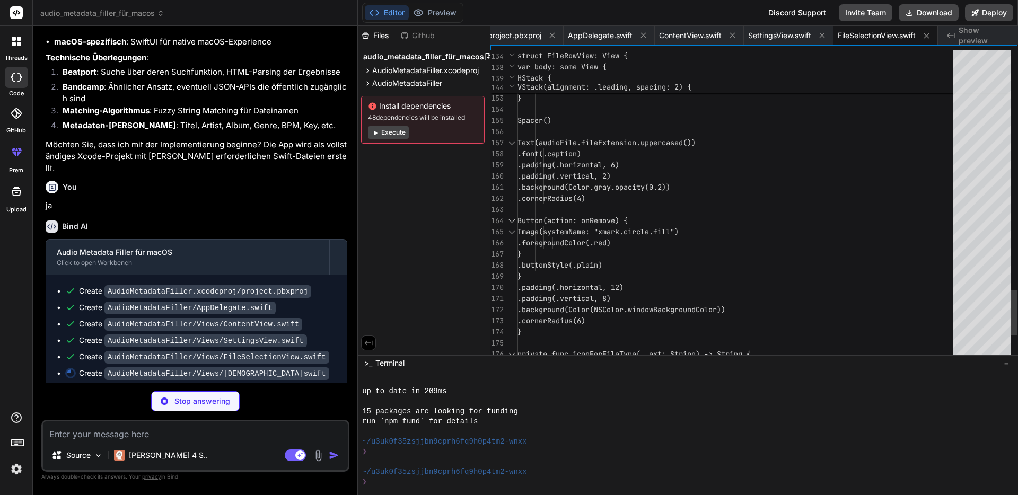
scroll to position [11, 0]
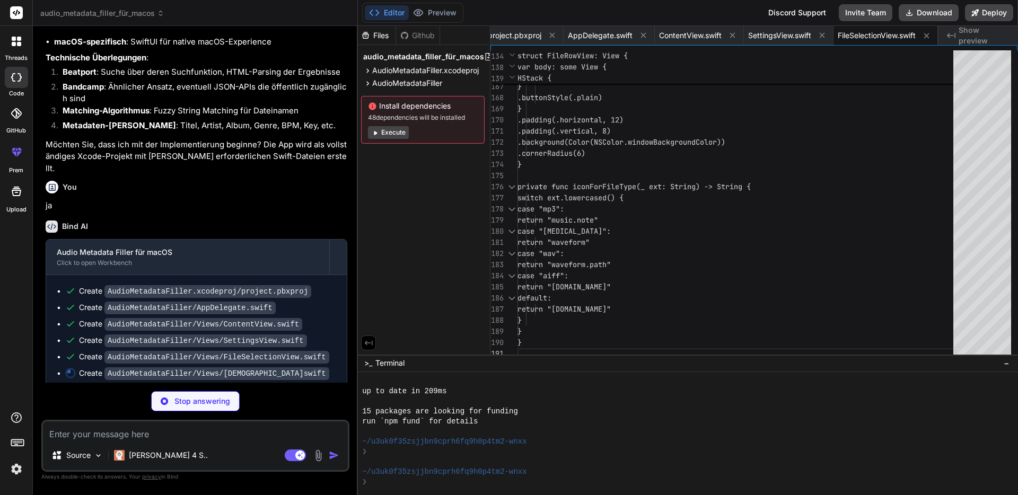
type textarea "x"
type textarea "Text(value) .font(.caption) .foregroundColor(.primary) Spacer() } } }"
type textarea "x"
type textarea "var hasMultipleMatches: Bool { return multipleMatches != nil && !multipleMatche…"
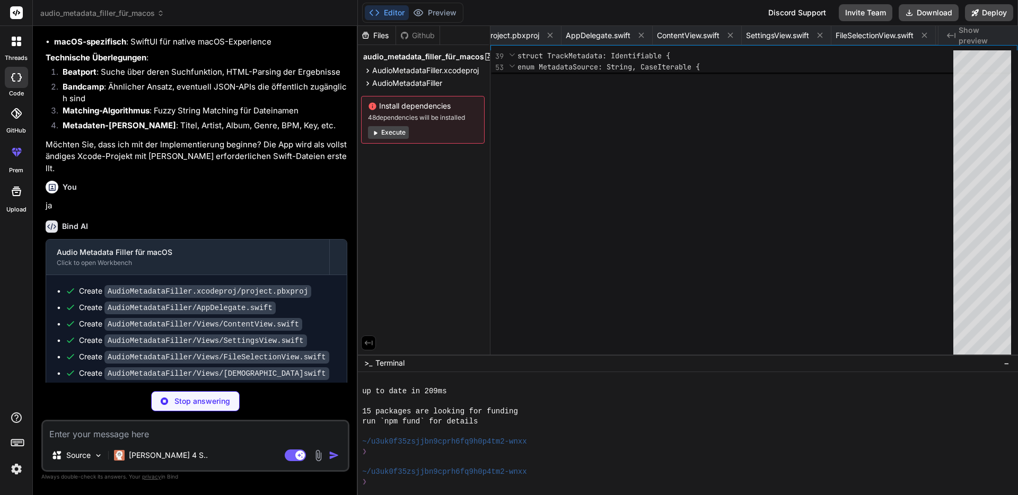
type textarea "x"
type textarea "isProcessing = false } }"
type textarea "x"
type textarea "func webView(_ webView: WKWebView, didFail navigation: WKNavigation!, withError…"
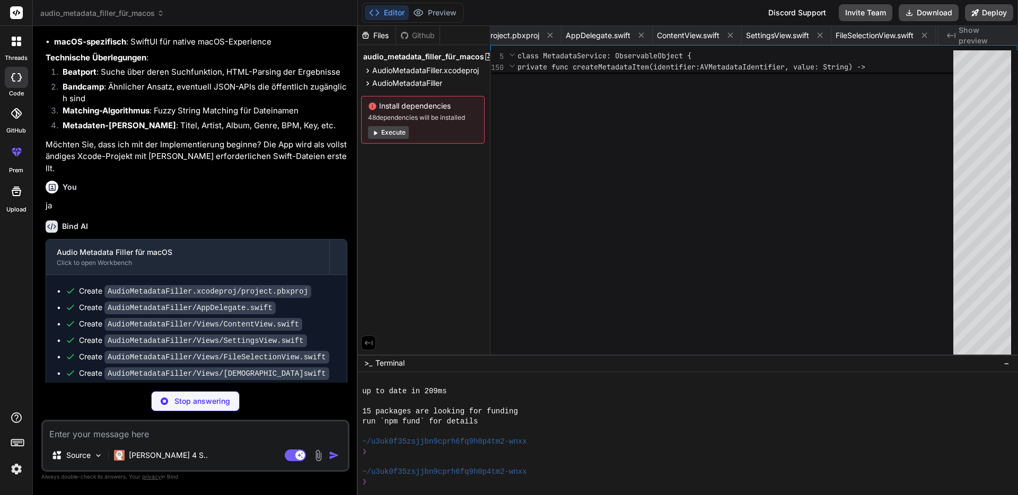
type textarea "x"
type textarea "<true/> <key>com.apple.security.assets.music.read-write</key> <true/> </dict> <…"
type textarea "x"
type textarea "</dict> </dict> </array> </dict> </plist>"
type textarea "x"
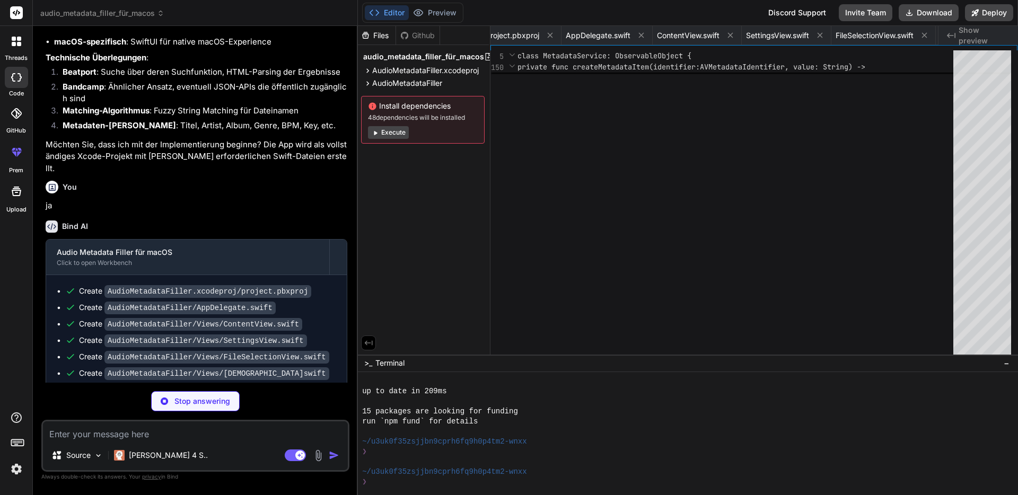
type textarea "{ "info" : { "author" : "xcode", "version" : 1 } }"
type textarea "x"
type textarea ""size" : "512x512" } ], "info" : { "author" : "xcode", "version" : 1 } }"
type textarea "x"
type textarea "}"
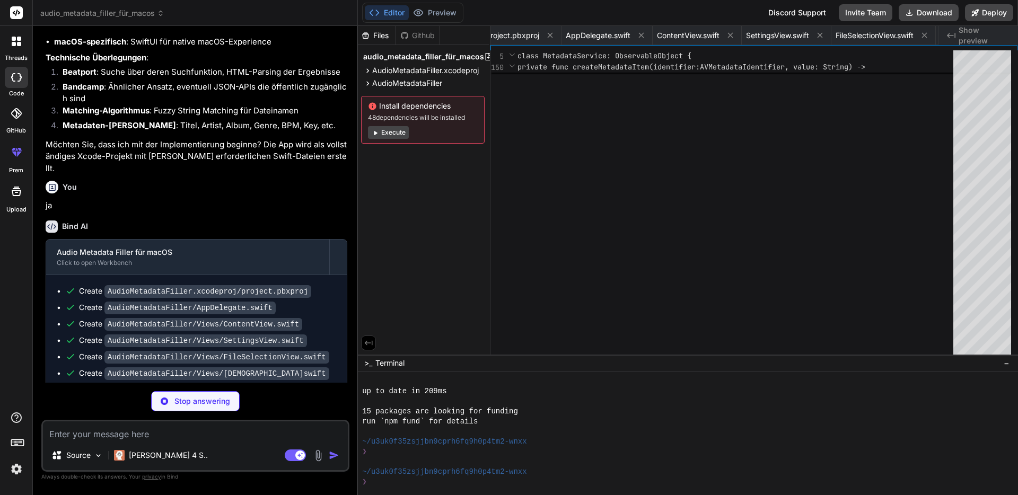
type textarea "x"
type textarea "{ "info" : { "author" : "xcode", "version" : 1 } }"
type textarea "x"
type textarea "- Gültige Beatport/Bandcamp Konten"
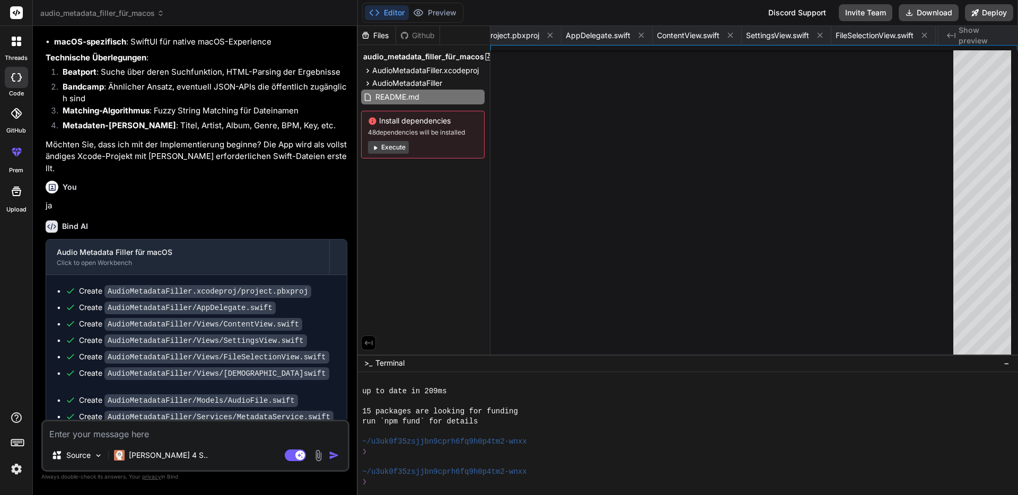
scroll to position [0, 1027]
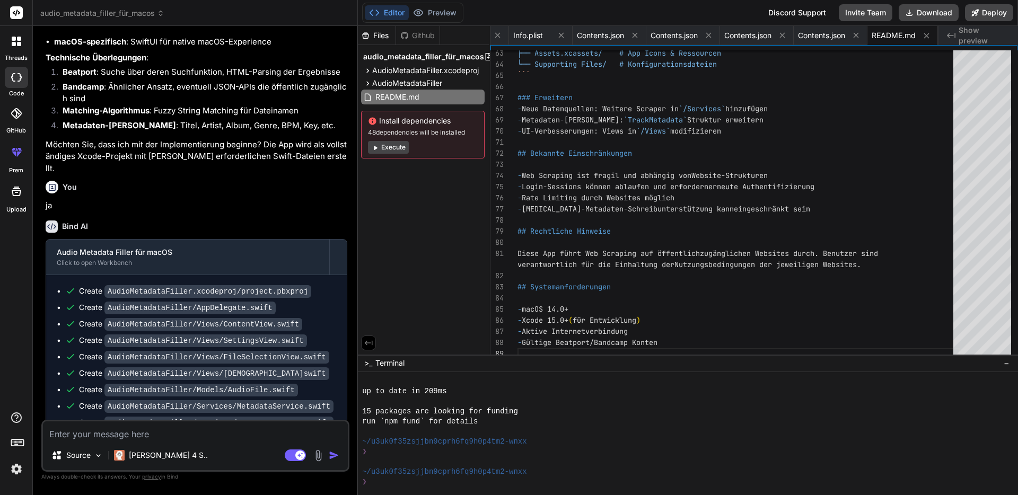
click at [397, 145] on button "Execute" at bounding box center [388, 147] width 41 height 13
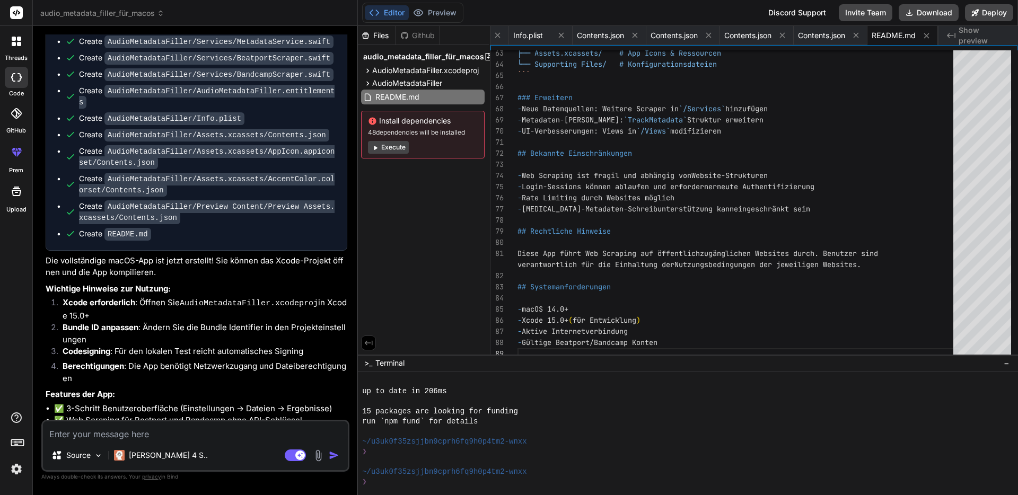
scroll to position [1099, 0]
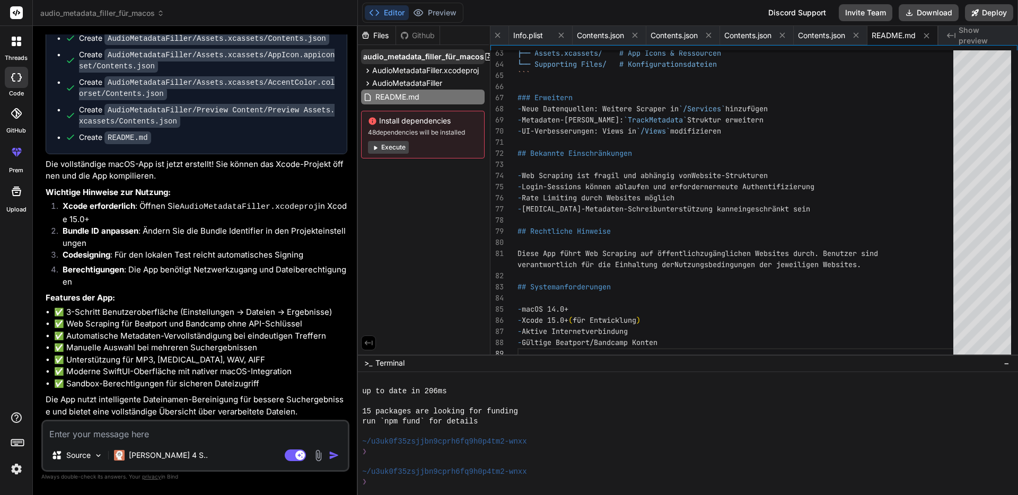
click at [452, 59] on span "audio_metadata_filler_für_macos" at bounding box center [423, 56] width 121 height 11
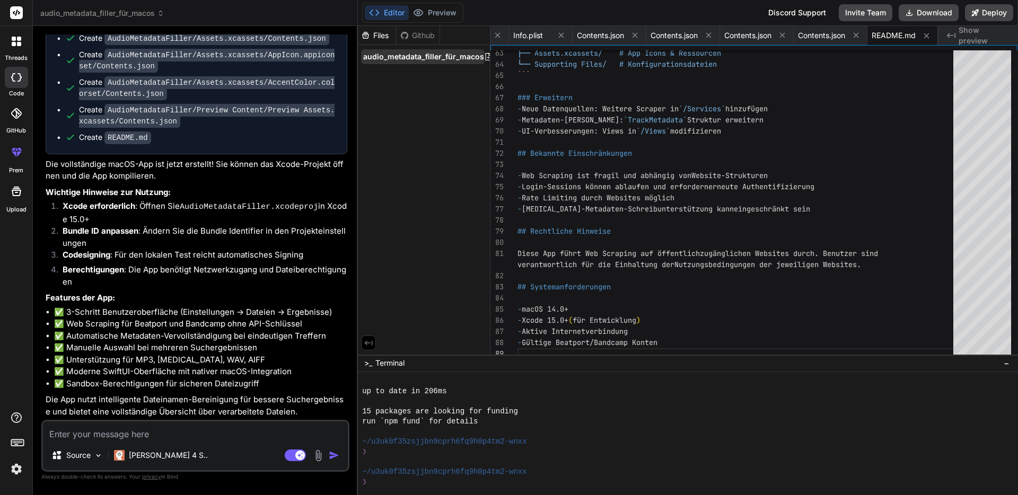
click at [452, 59] on span "audio_metadata_filler_für_macos" at bounding box center [423, 56] width 121 height 11
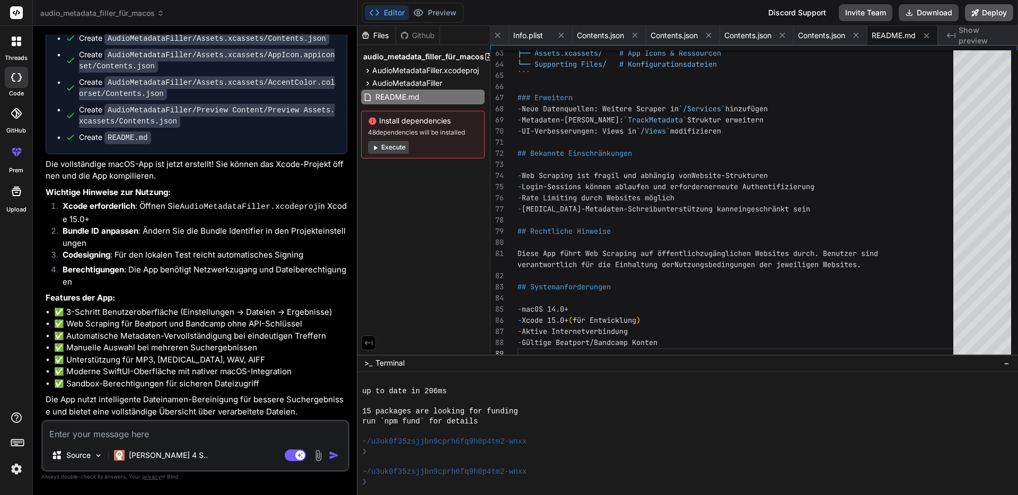
click at [980, 16] on button "Deploy" at bounding box center [989, 12] width 48 height 17
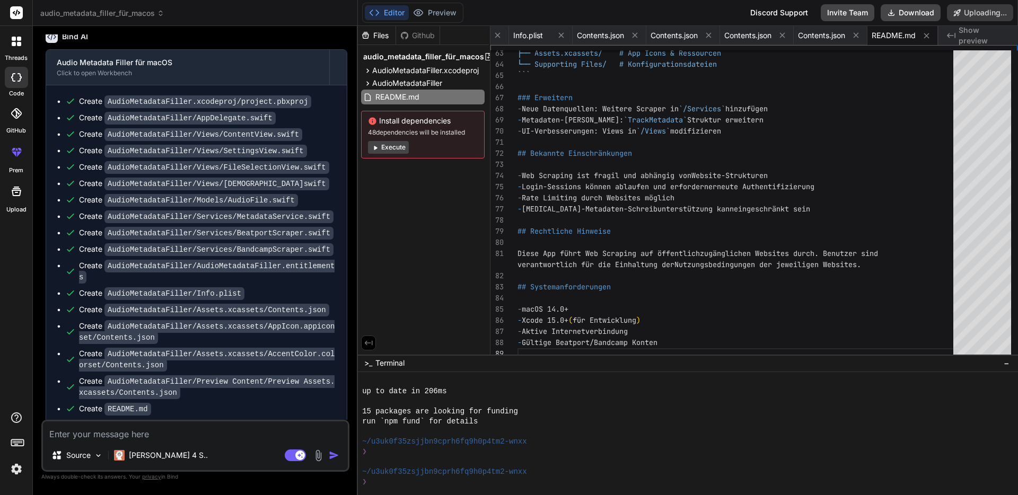
scroll to position [827, 0]
type textarea "x"
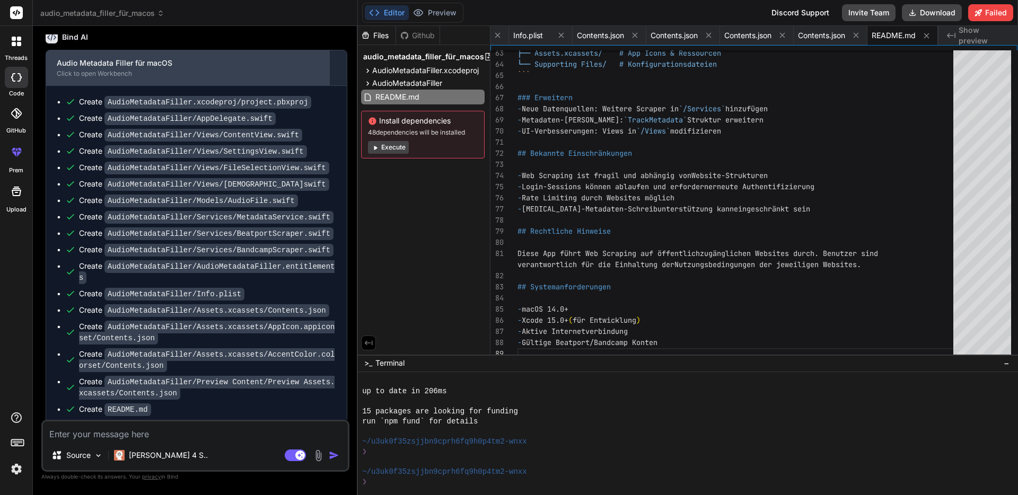
click at [163, 78] on div "Click to open Workbench" at bounding box center [188, 73] width 262 height 8
click at [83, 68] on div "Audio Metadata Filler für macOS" at bounding box center [188, 63] width 262 height 11
click at [84, 68] on div "Audio Metadata Filler für macOS" at bounding box center [188, 63] width 262 height 11
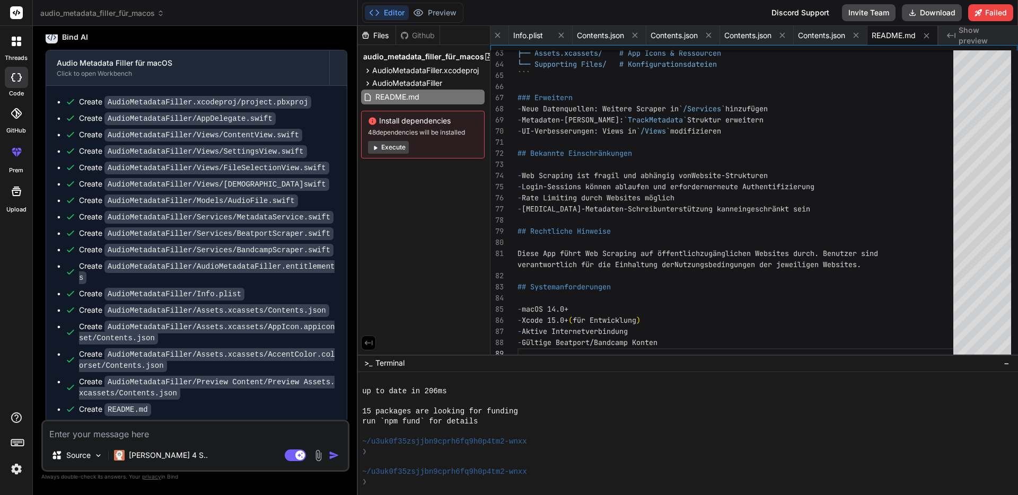
click at [426, 31] on div "Github" at bounding box center [417, 35] width 43 height 11
click at [414, 35] on div "Github" at bounding box center [417, 35] width 43 height 11
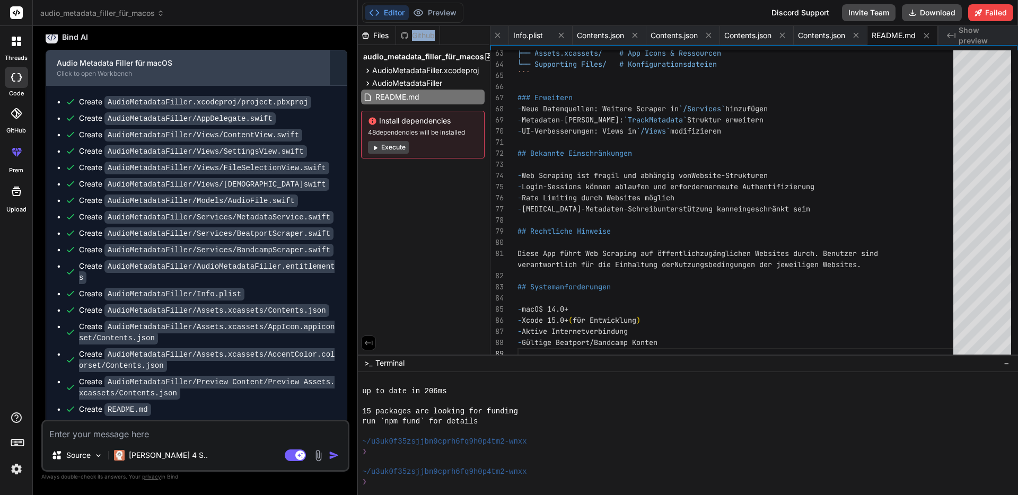
click at [188, 85] on div "Audio Metadata Filler für macOS Click to open Workbench" at bounding box center [187, 67] width 283 height 35
click at [184, 85] on div "Audio Metadata Filler für macOS Click to open Workbench" at bounding box center [187, 67] width 283 height 35
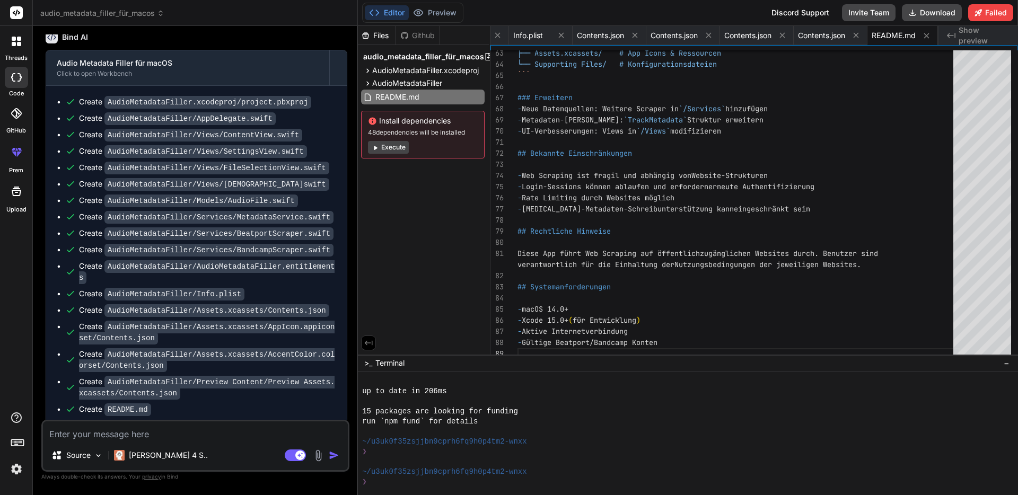
click at [8, 115] on div at bounding box center [16, 113] width 23 height 23
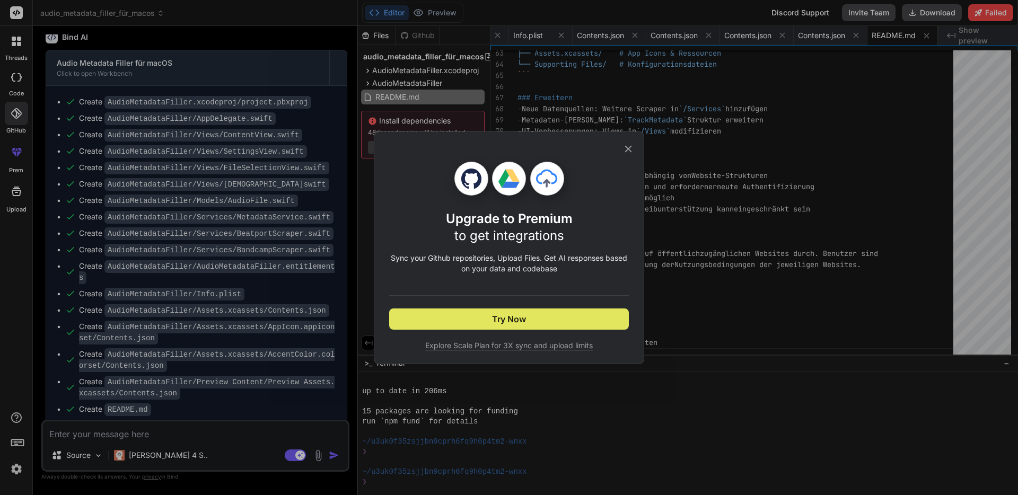
click at [460, 312] on button "Try Now" at bounding box center [509, 319] width 240 height 21
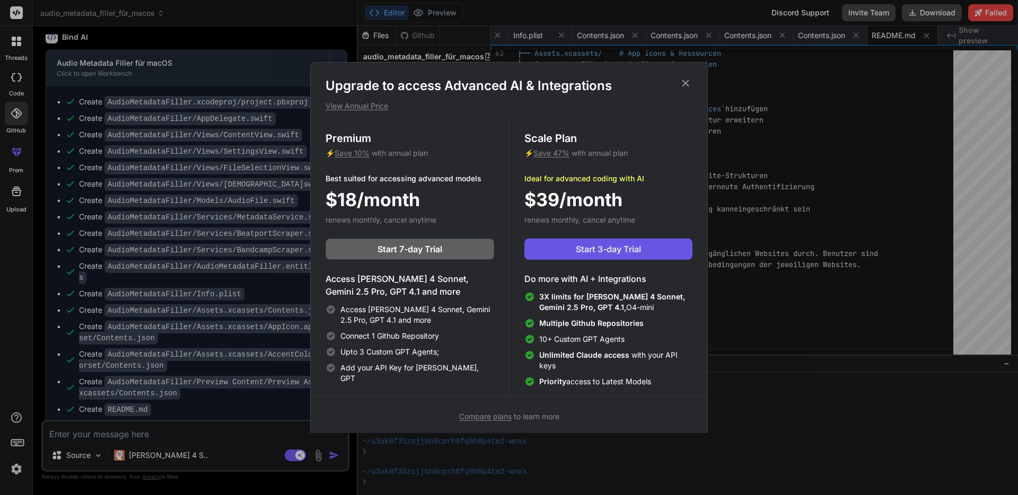
click at [625, 253] on span "Start 3-day Trial" at bounding box center [608, 249] width 65 height 13
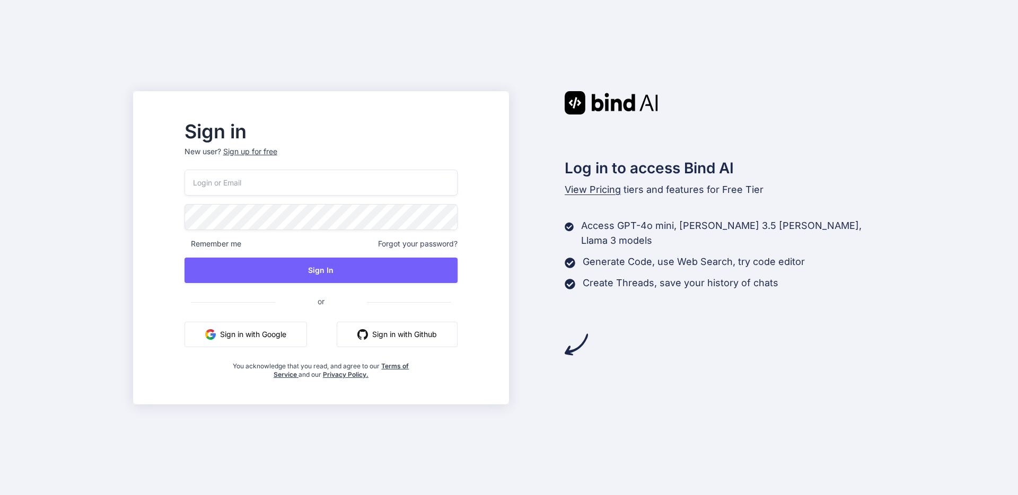
click at [266, 184] on input "email" at bounding box center [321, 183] width 273 height 26
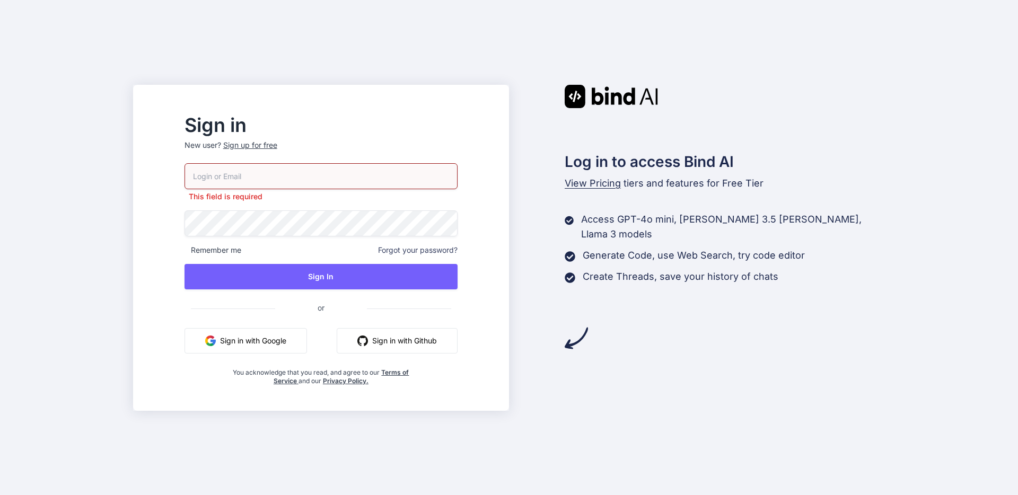
click at [416, 343] on button "Sign in with Github" at bounding box center [397, 340] width 121 height 25
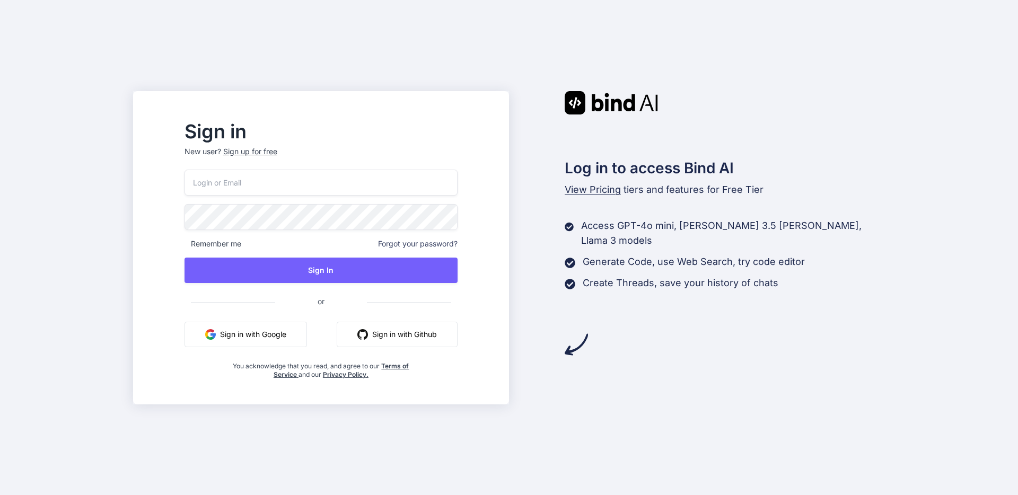
click at [269, 343] on button "Sign in with Google" at bounding box center [246, 334] width 123 height 25
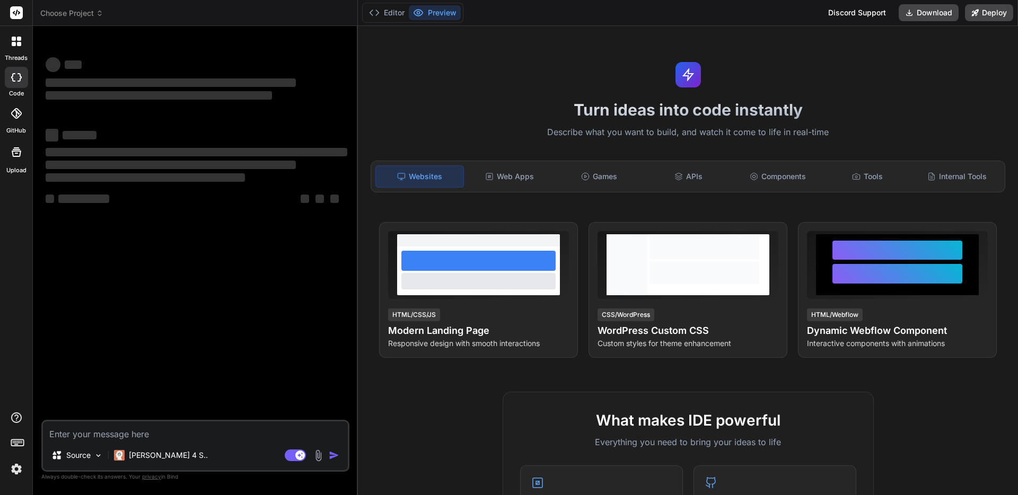
click at [16, 473] on img at bounding box center [16, 469] width 18 height 18
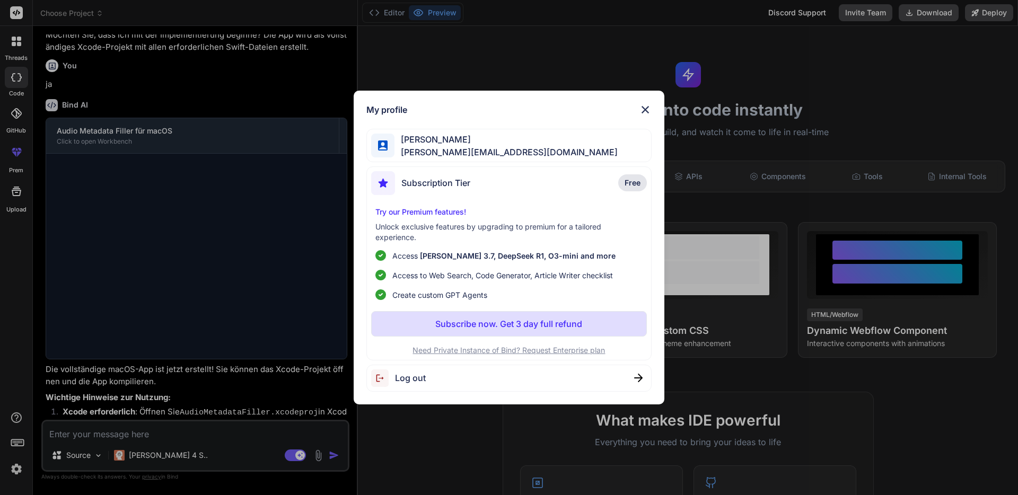
scroll to position [770, 0]
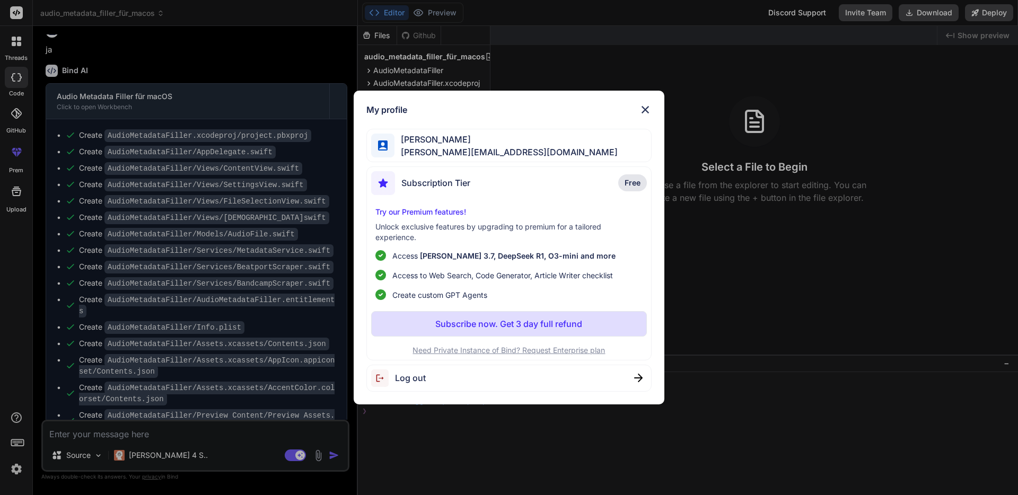
click at [400, 380] on span "Log out" at bounding box center [410, 378] width 31 height 13
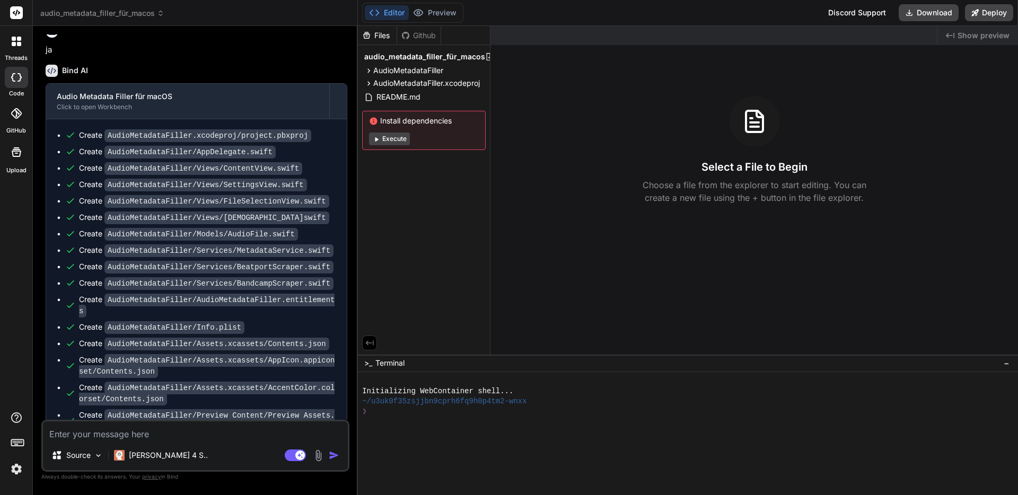
scroll to position [0, 0]
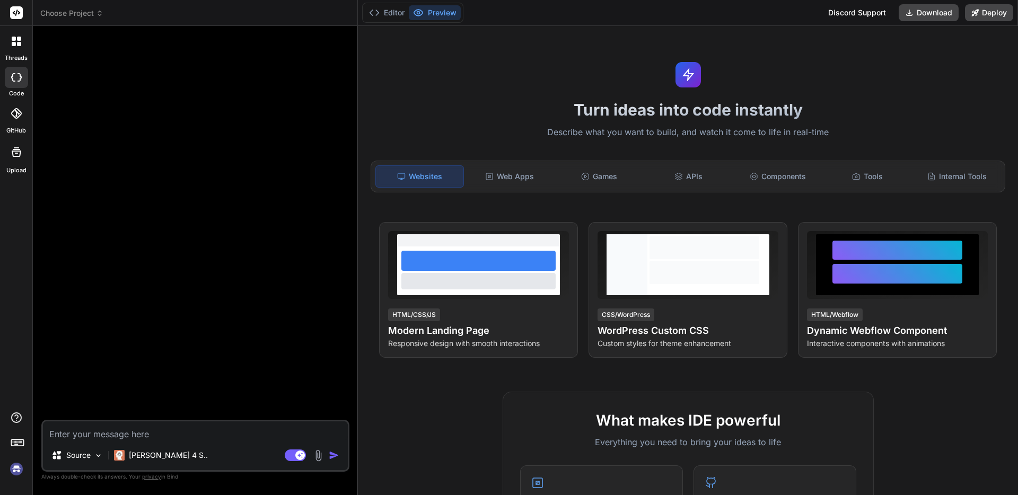
click at [15, 476] on img at bounding box center [16, 469] width 18 height 18
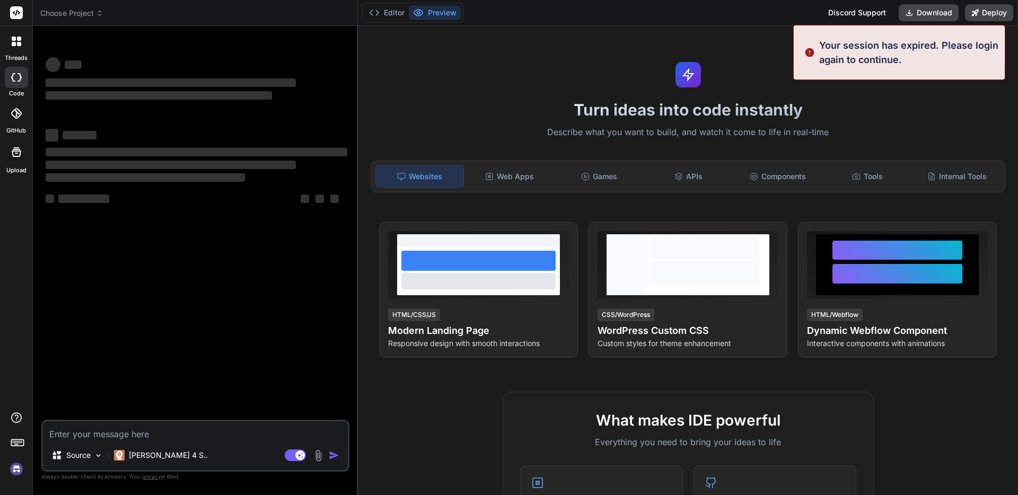
scroll to position [10, 0]
type textarea "x"
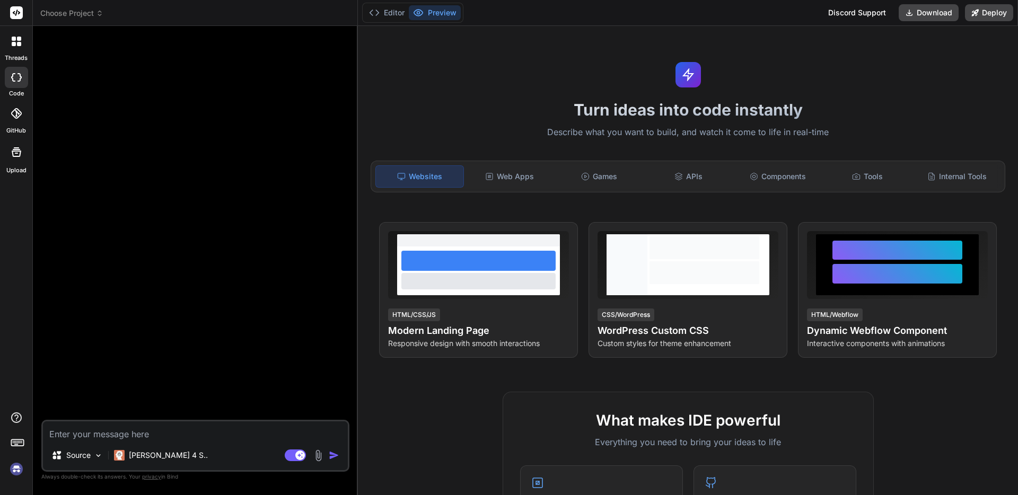
click at [86, 15] on span "Choose Project" at bounding box center [71, 13] width 63 height 11
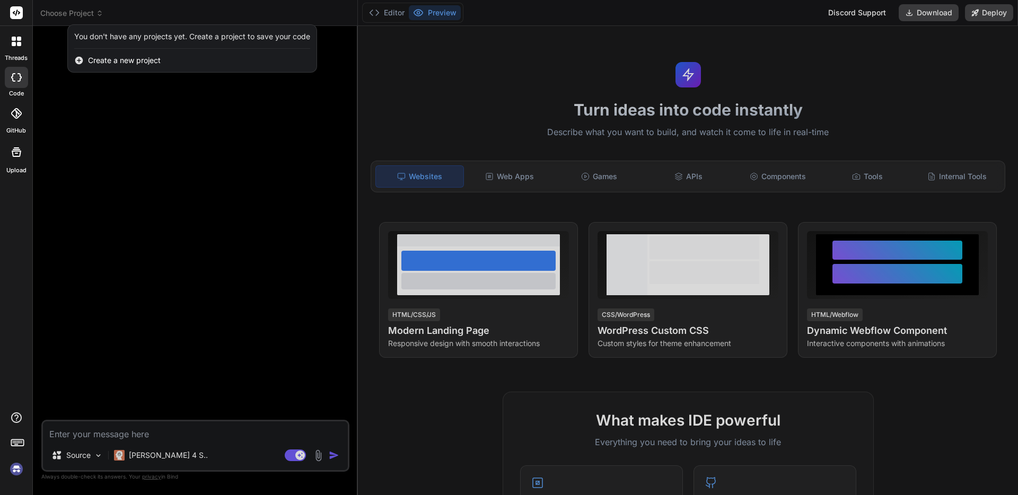
click at [129, 60] on span "Create a new project" at bounding box center [124, 60] width 73 height 11
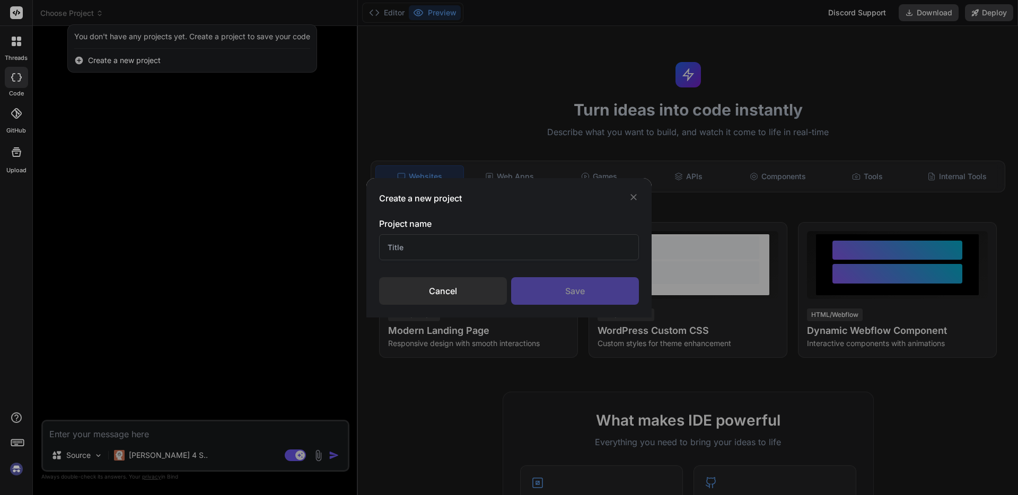
click at [440, 240] on input "text" at bounding box center [509, 247] width 260 height 26
type input "Tagger"
click at [616, 298] on div "Save" at bounding box center [575, 291] width 128 height 28
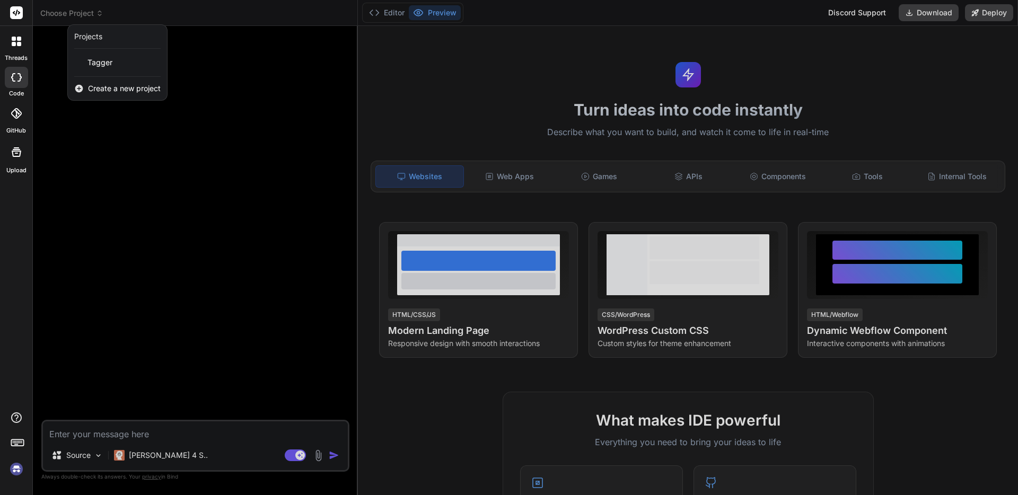
click at [14, 44] on icon at bounding box center [14, 44] width 4 height 4
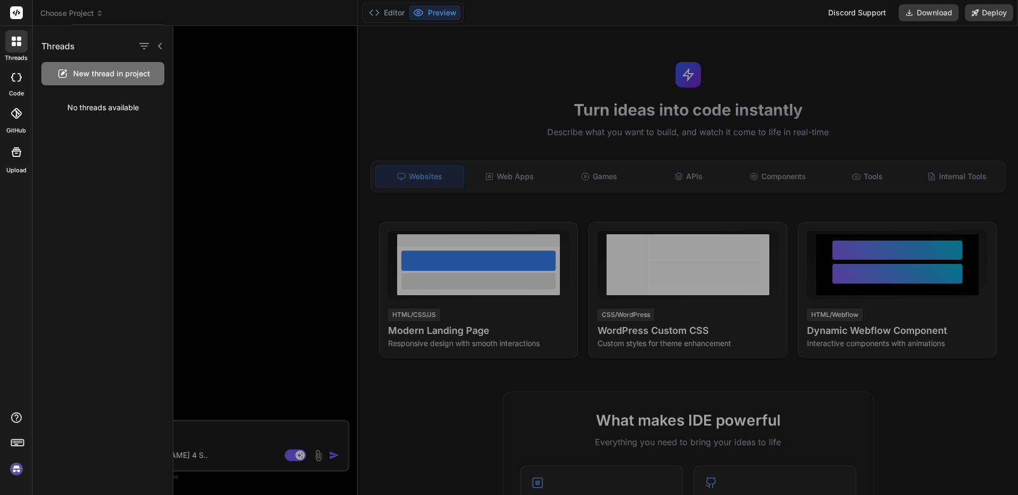
click at [14, 472] on img at bounding box center [16, 469] width 18 height 18
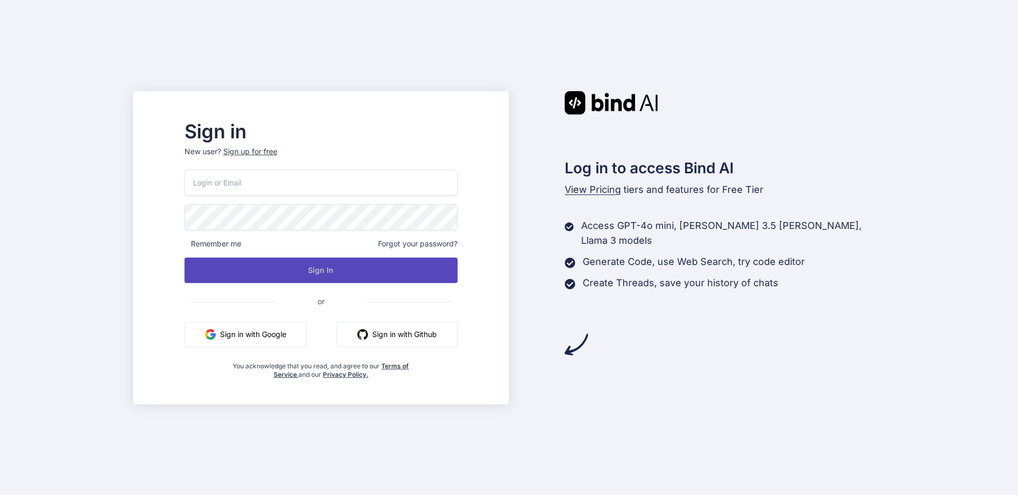
type input "norbert@monobunt.at"
click at [347, 273] on button "Sign In" at bounding box center [321, 270] width 273 height 25
click at [340, 277] on button "Sign In" at bounding box center [321, 270] width 273 height 25
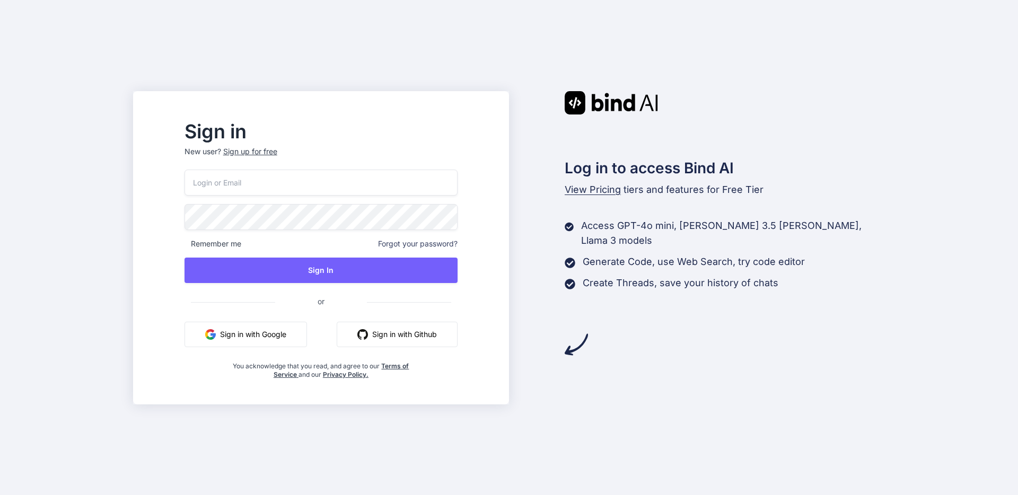
type input "[PERSON_NAME][EMAIL_ADDRESS][DOMAIN_NAME]"
drag, startPoint x: 784, startPoint y: 353, endPoint x: 774, endPoint y: 354, distance: 9.6
click at [783, 353] on div "Log in to access Bind AI View Pricing tiers and features for Free Tier Access G…" at bounding box center [697, 247] width 376 height 313
click at [722, 351] on div "Log in to access Bind AI View Pricing tiers and features for Free Tier Access G…" at bounding box center [697, 247] width 376 height 313
drag, startPoint x: 425, startPoint y: 350, endPoint x: 427, endPoint y: 344, distance: 6.0
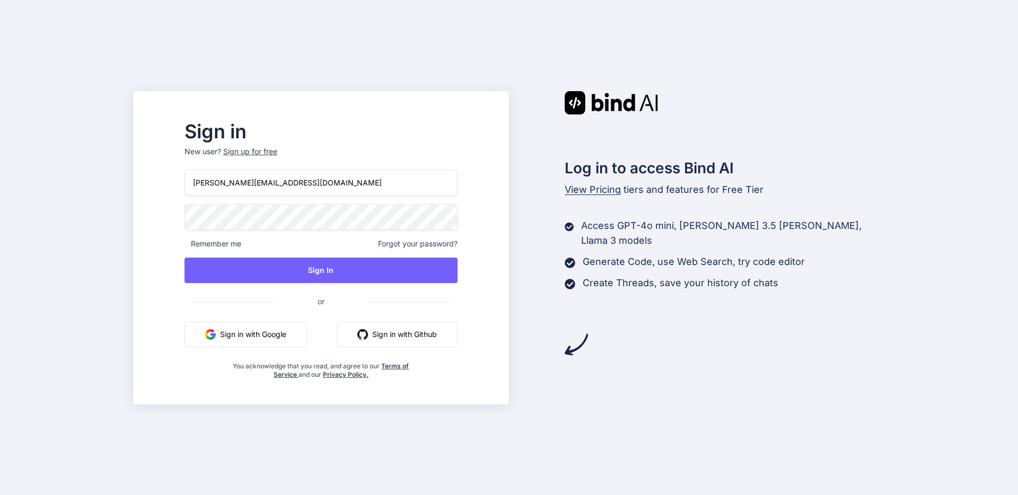
click at [425, 346] on div "[PERSON_NAME][EMAIL_ADDRESS][DOMAIN_NAME] Remember me Forgot your password? Sig…" at bounding box center [321, 274] width 273 height 209
click at [432, 337] on button "Sign in with Github" at bounding box center [397, 334] width 121 height 25
click at [383, 276] on button "Sign In" at bounding box center [321, 270] width 273 height 25
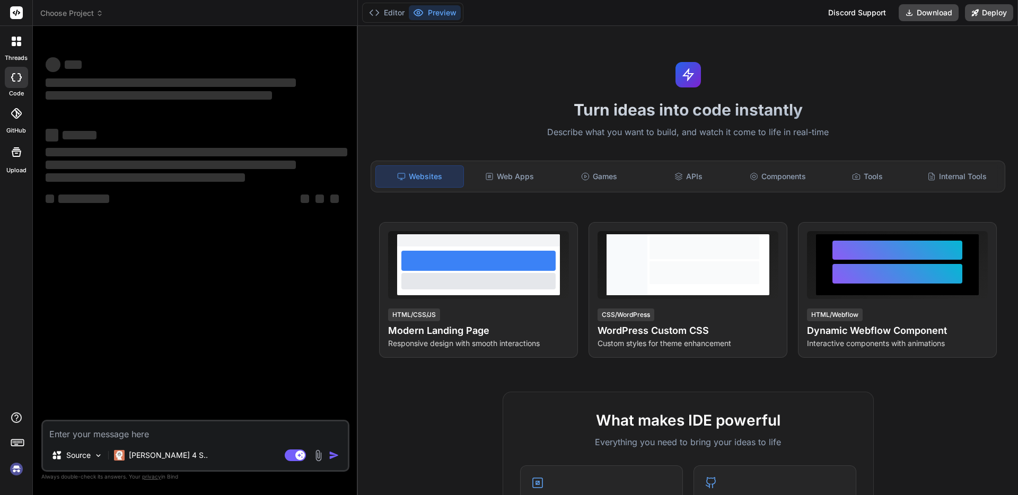
type textarea "x"
